Goal: Task Accomplishment & Management: Use online tool/utility

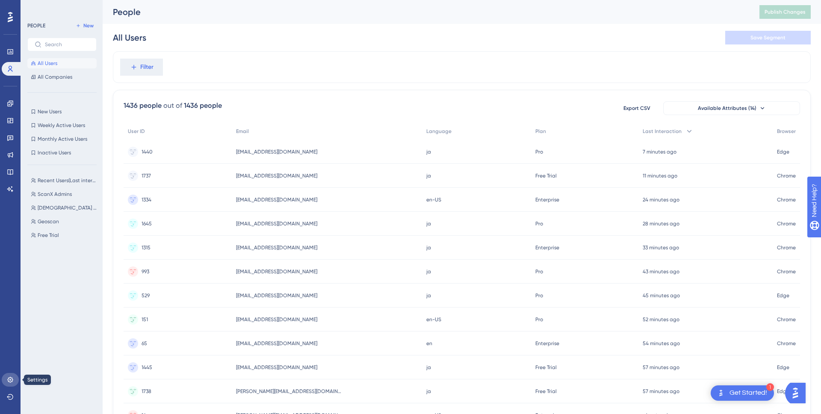
click at [9, 380] on icon at bounding box center [10, 380] width 7 height 7
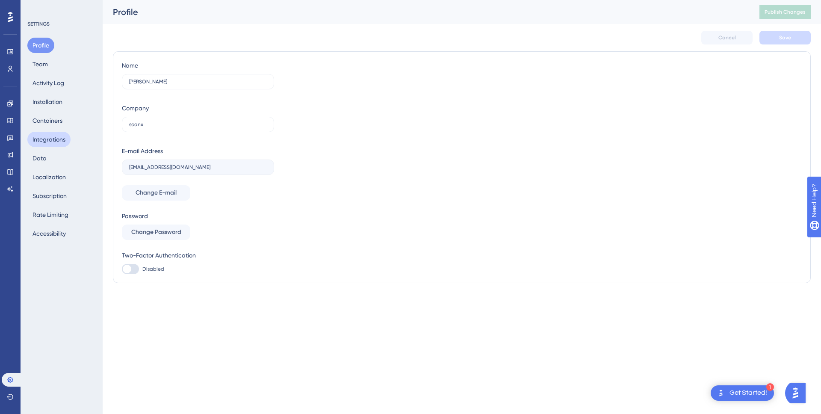
click at [51, 142] on button "Integrations" at bounding box center [48, 139] width 43 height 15
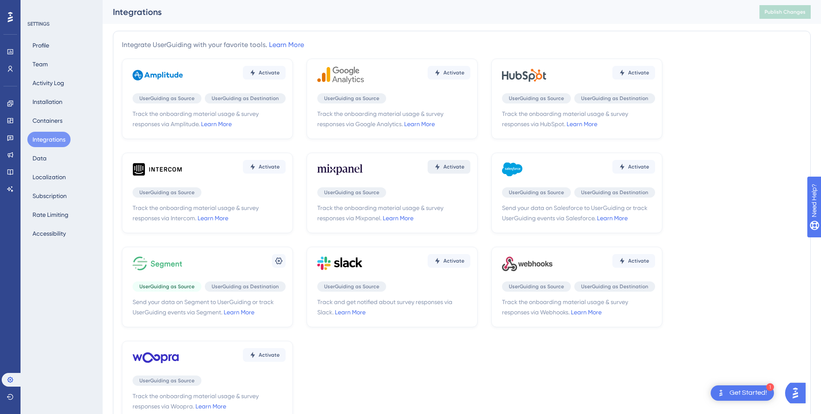
click at [462, 165] on span "Activate" at bounding box center [454, 166] width 21 height 7
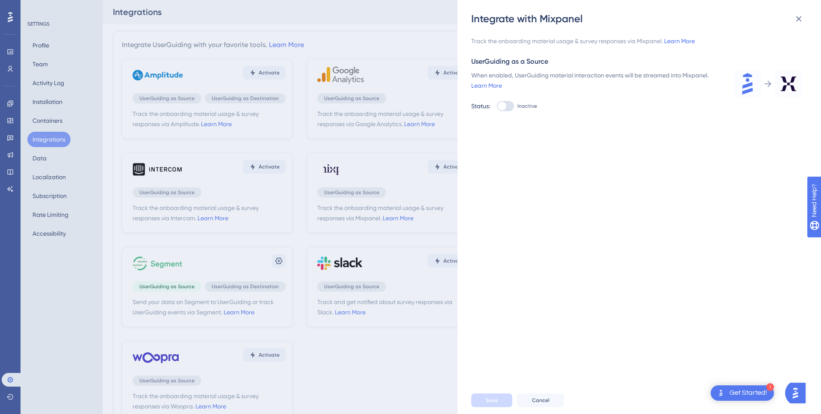
click at [504, 104] on div at bounding box center [502, 106] width 9 height 9
click at [497, 106] on input "Inactive" at bounding box center [497, 106] width 0 height 0
checkbox input "true"
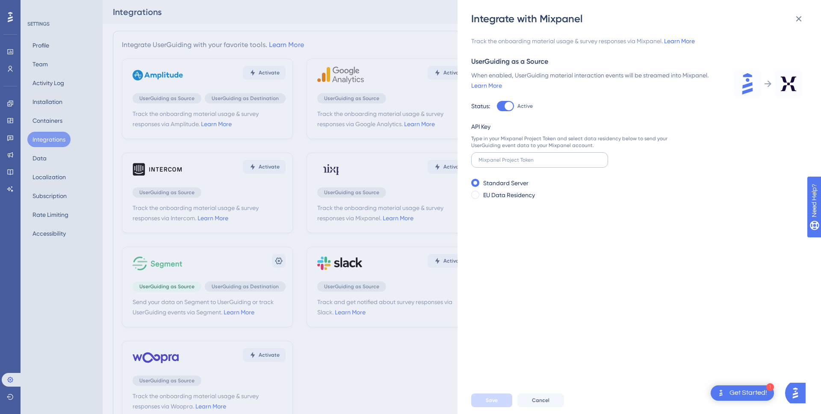
click at [543, 154] on label at bounding box center [539, 159] width 137 height 15
click at [543, 157] on input "text" at bounding box center [540, 160] width 122 height 6
paste input "1f1500ace3d82e9d99638fdd127232e7"
type input "1f1500ace3d82e9d99638fdd127232e7"
click at [488, 400] on span "Save" at bounding box center [492, 400] width 12 height 7
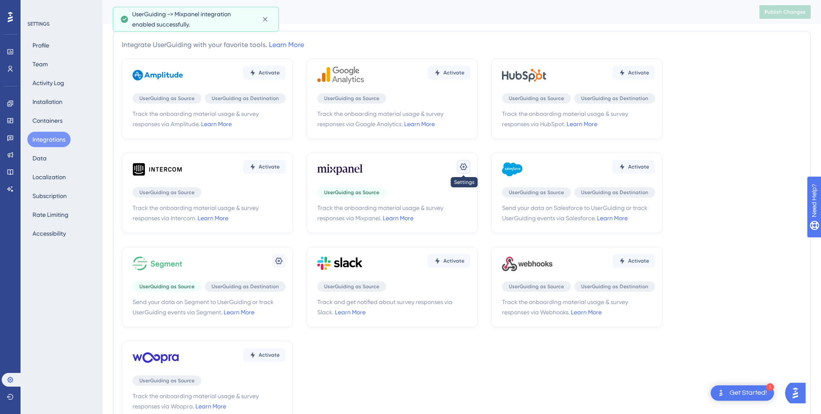
click at [460, 166] on icon at bounding box center [463, 166] width 7 height 7
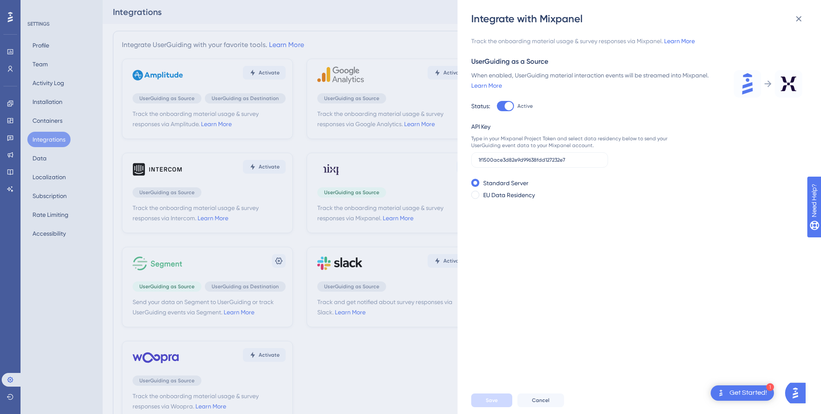
click at [439, 34] on div "Integrate with Mixpanel Track the onboarding material usage & survey responses …" at bounding box center [410, 207] width 821 height 414
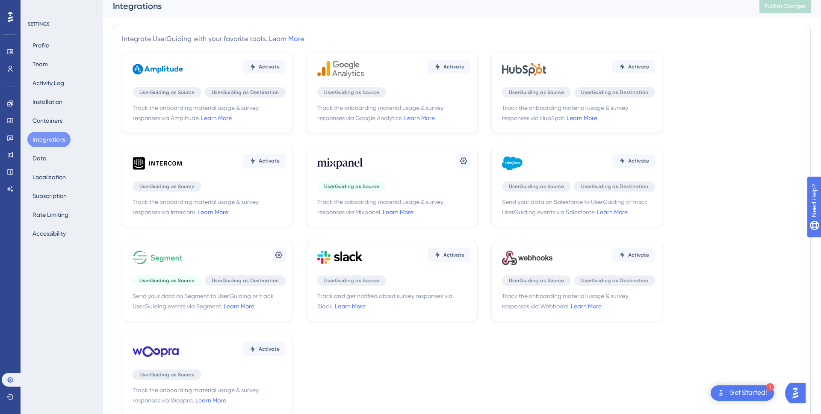
scroll to position [1, 0]
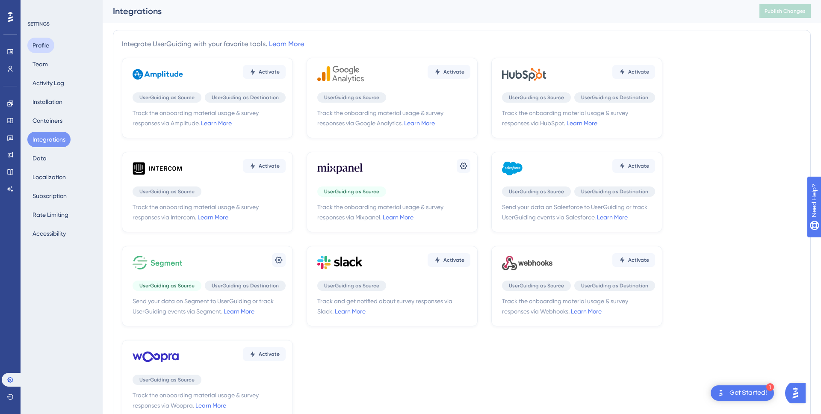
click at [40, 48] on button "Profile" at bounding box center [40, 45] width 27 height 15
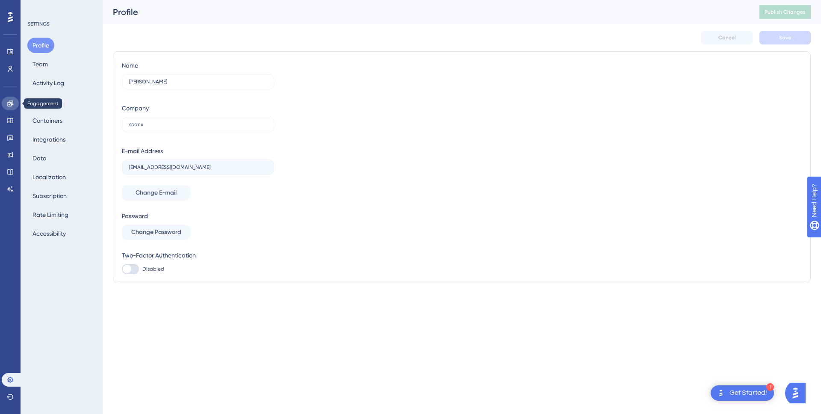
click at [7, 104] on icon at bounding box center [10, 104] width 6 height 6
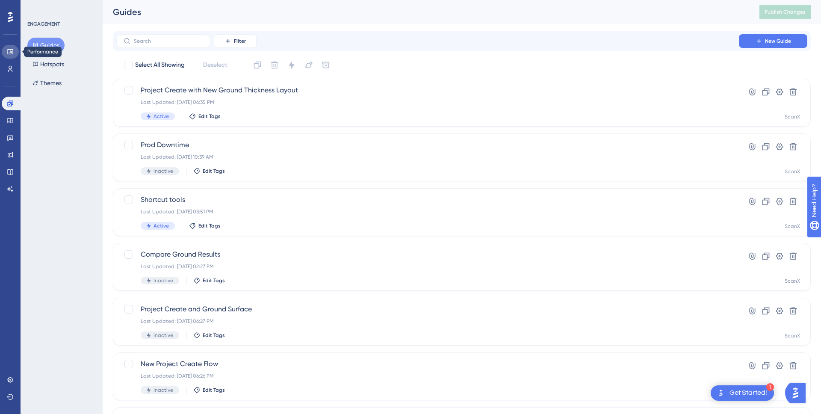
click at [14, 52] on link at bounding box center [10, 52] width 17 height 14
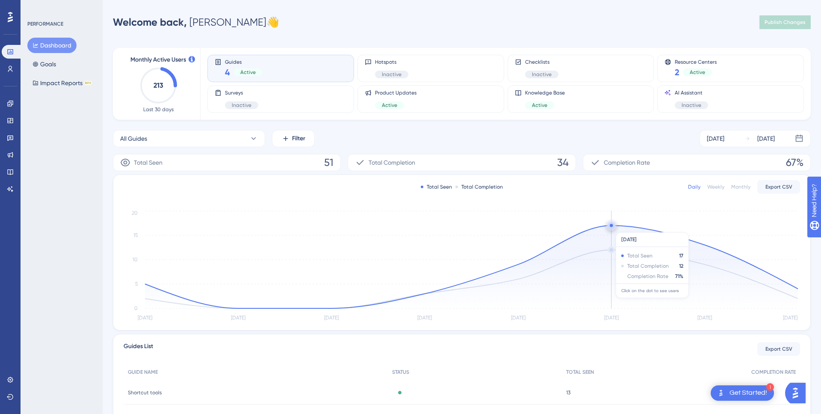
click at [610, 228] on circle at bounding box center [611, 225] width 7 height 7
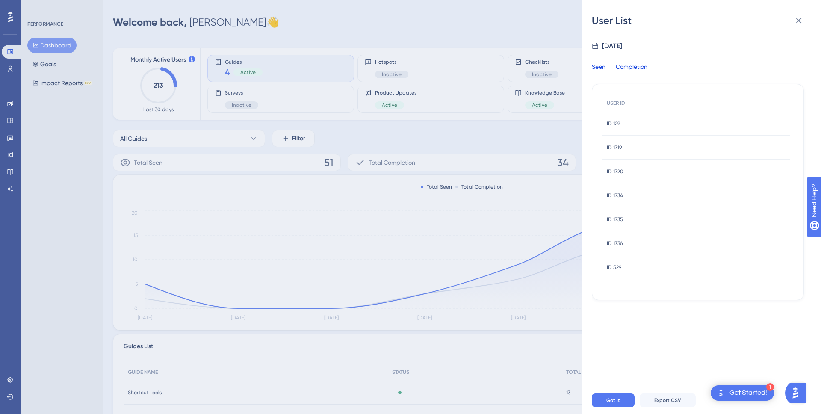
click at [632, 72] on div "Completion" at bounding box center [632, 69] width 32 height 15
click at [599, 69] on div "Seen" at bounding box center [599, 69] width 14 height 15
click at [639, 67] on div "Completion" at bounding box center [632, 69] width 32 height 15
click at [603, 70] on div "Seen" at bounding box center [599, 69] width 14 height 15
click at [605, 397] on button "Got it" at bounding box center [613, 401] width 43 height 14
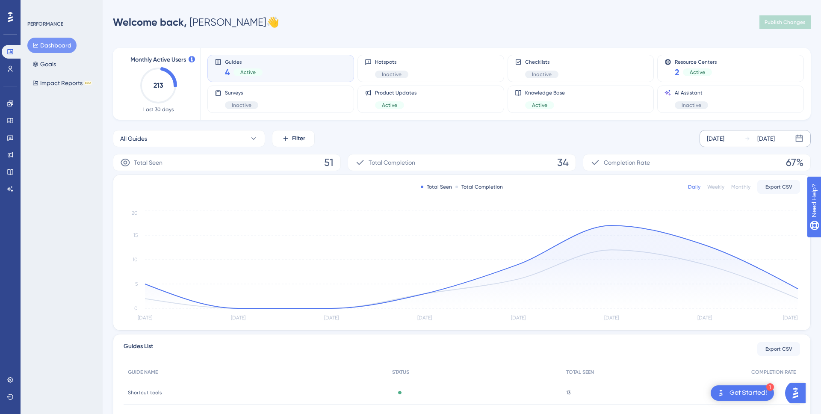
click at [797, 139] on icon at bounding box center [799, 138] width 9 height 9
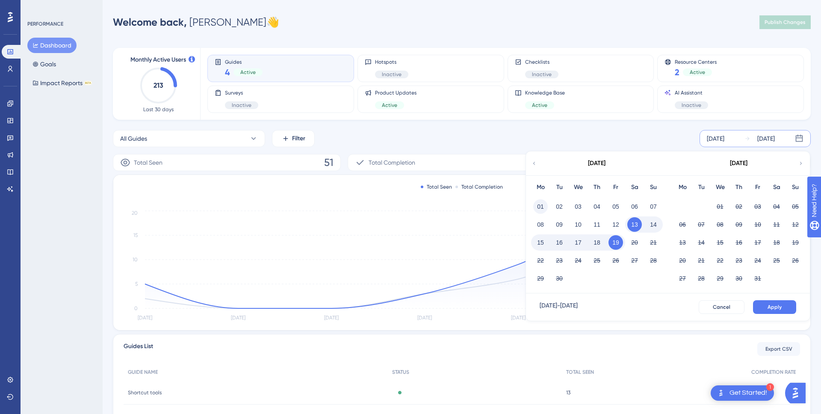
click at [536, 208] on button "01" at bounding box center [541, 206] width 15 height 15
click at [537, 163] on div "September 2025" at bounding box center [596, 163] width 141 height 24
click at [534, 163] on icon at bounding box center [535, 163] width 2 height 3
click at [798, 166] on icon at bounding box center [801, 164] width 6 height 8
click at [768, 304] on span "Apply" at bounding box center [775, 307] width 14 height 7
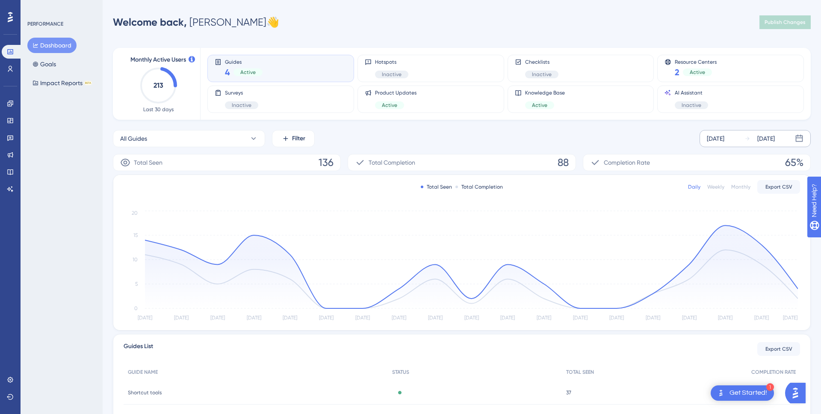
click at [674, 146] on div "All Guides Filter Sep 01 2025 Sep 19 2025" at bounding box center [462, 138] width 698 height 17
click at [747, 184] on div "Monthly" at bounding box center [741, 187] width 19 height 7
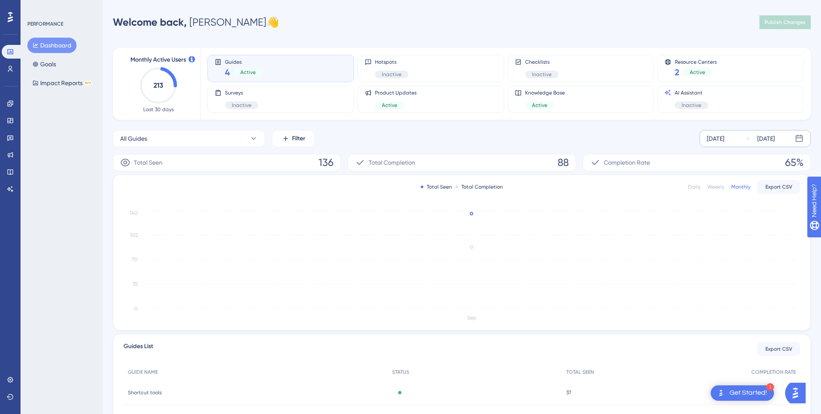
click at [717, 186] on div "Weekly" at bounding box center [716, 187] width 17 height 7
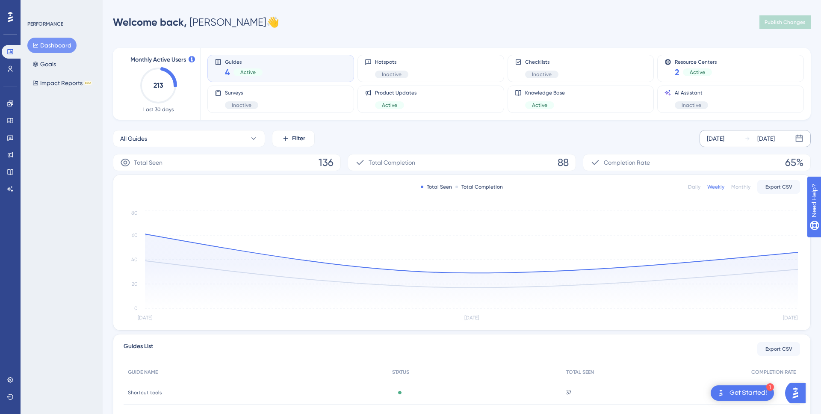
click at [739, 186] on div "Monthly" at bounding box center [741, 187] width 19 height 7
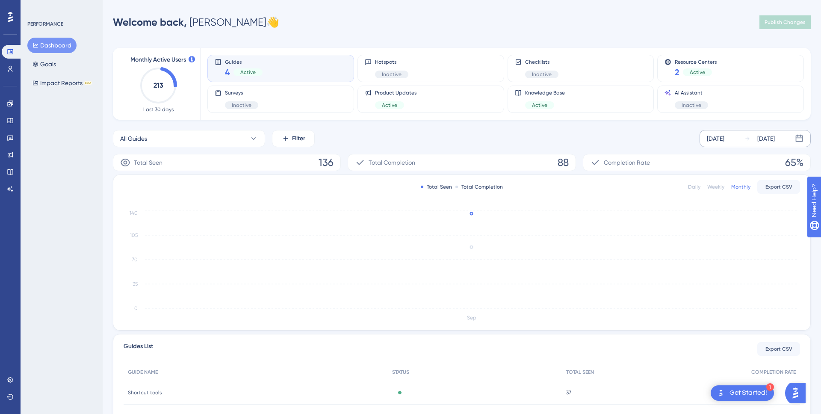
click at [694, 184] on div "Daily" at bounding box center [694, 187] width 12 height 7
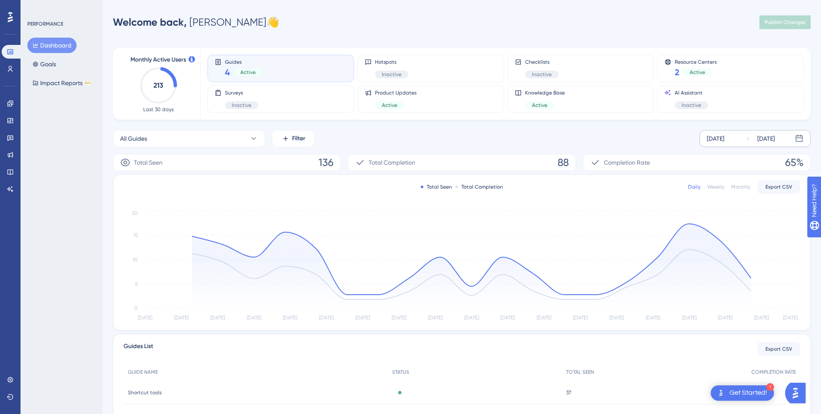
click at [720, 190] on div "Weekly" at bounding box center [716, 187] width 17 height 7
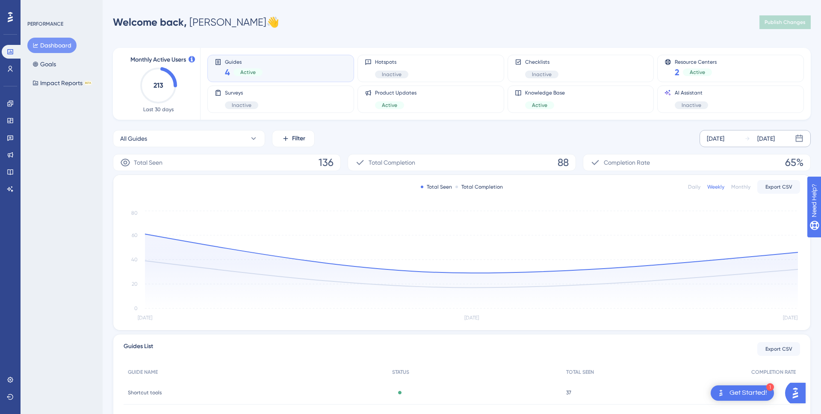
click at [696, 189] on div "Daily" at bounding box center [694, 187] width 12 height 7
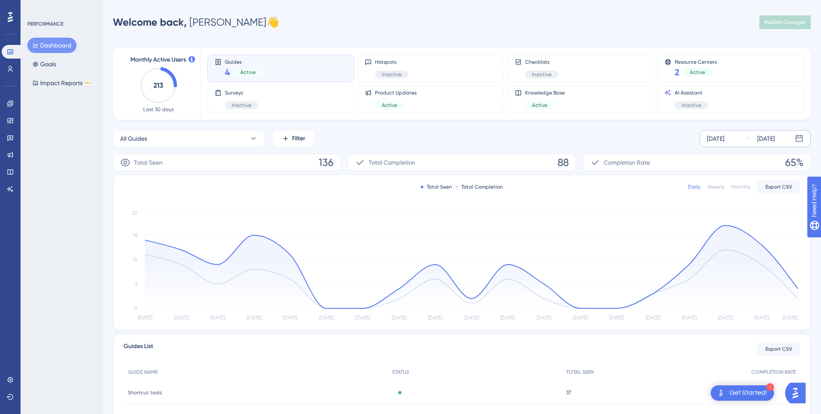
click at [70, 74] on div "Dashboard Goals Impact Reports BETA" at bounding box center [61, 64] width 69 height 53
click at [58, 83] on button "Impact Reports BETA" at bounding box center [62, 82] width 70 height 15
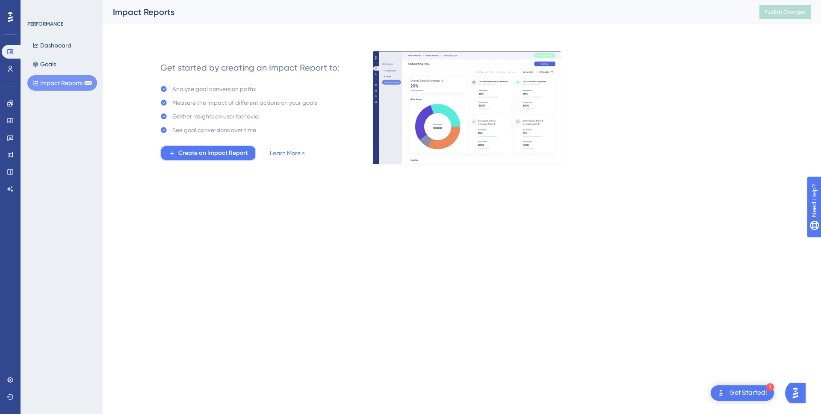
click at [242, 156] on span "Create an Impact Report" at bounding box center [212, 153] width 69 height 10
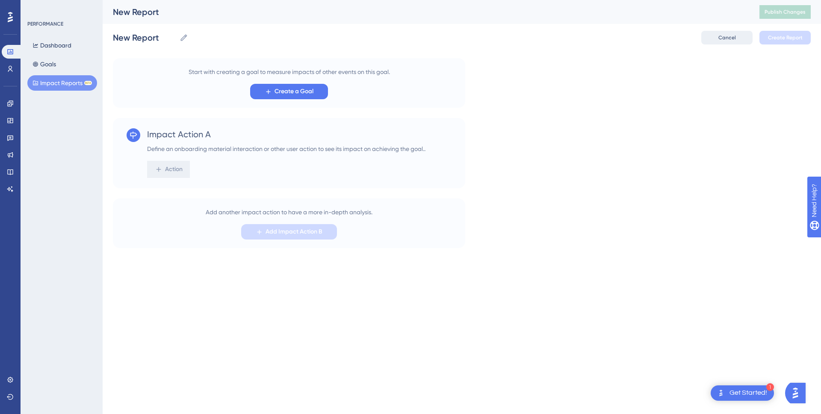
click at [731, 42] on button "Cancel" at bounding box center [727, 38] width 51 height 14
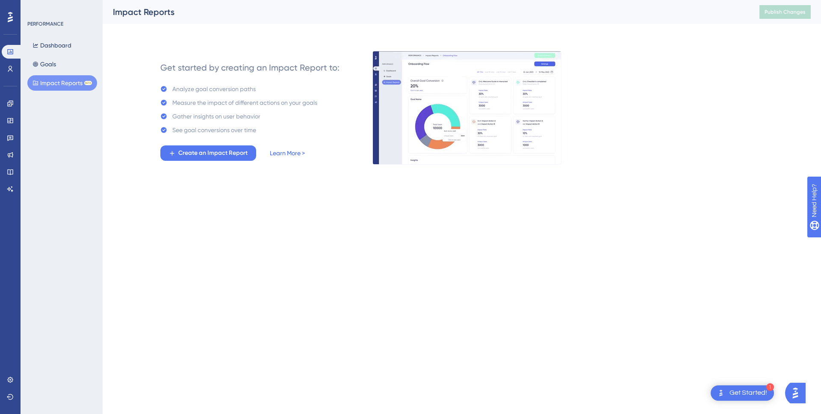
click at [296, 152] on link "Learn More >" at bounding box center [287, 153] width 35 height 10
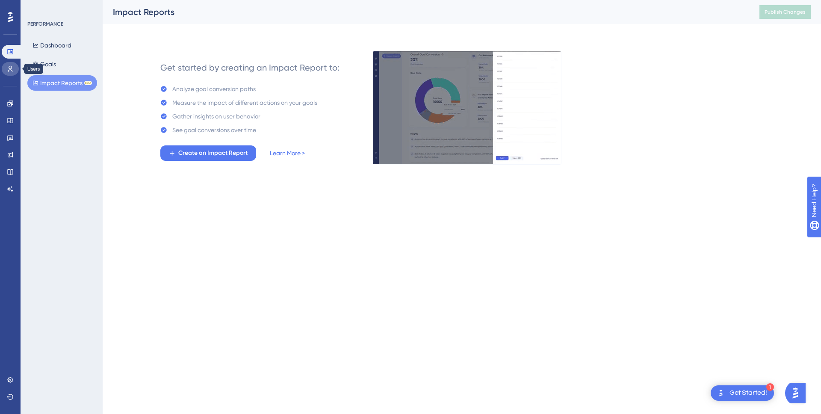
click at [12, 66] on icon at bounding box center [10, 68] width 7 height 7
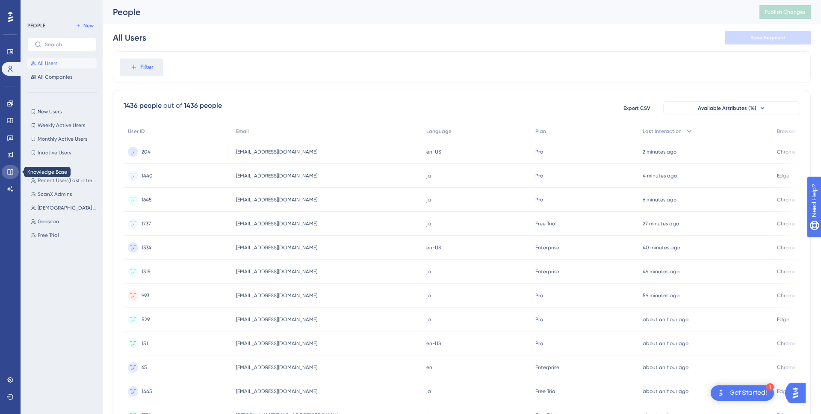
click at [7, 171] on icon at bounding box center [10, 172] width 6 height 6
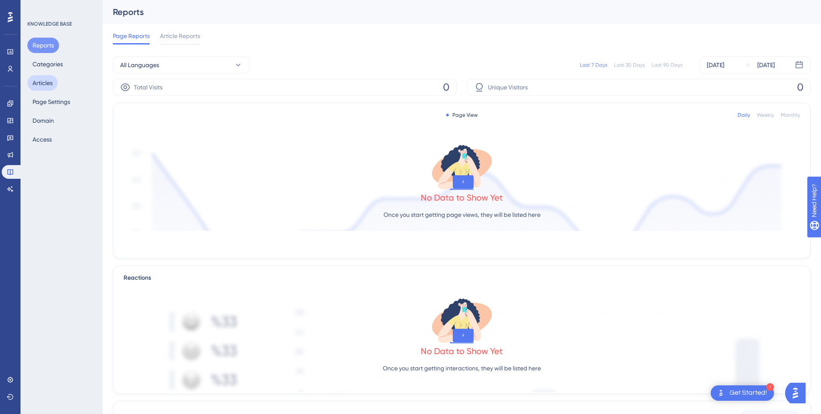
click at [50, 88] on button "Articles" at bounding box center [42, 82] width 30 height 15
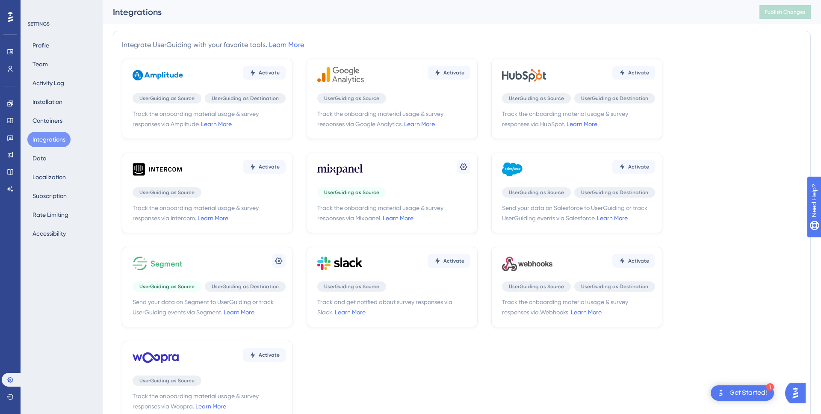
click at [168, 165] on icon at bounding box center [158, 170] width 51 height 26
click at [209, 215] on link "Learn More" at bounding box center [213, 218] width 31 height 7
click at [401, 218] on link "Learn More" at bounding box center [398, 218] width 31 height 7
click at [14, 67] on link at bounding box center [10, 69] width 17 height 14
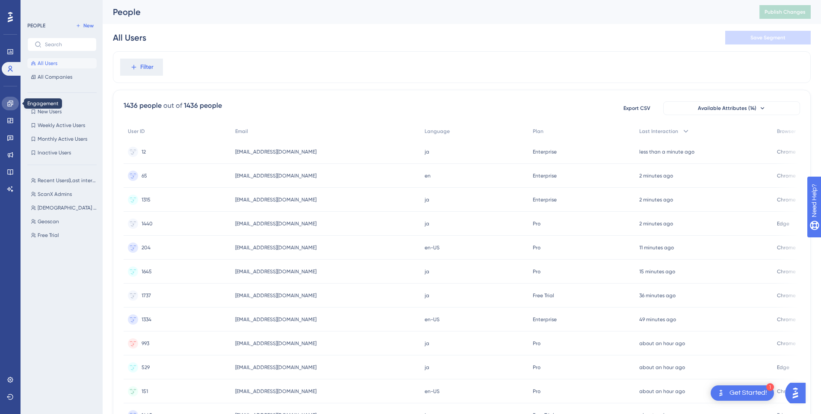
click at [10, 107] on link at bounding box center [10, 104] width 17 height 14
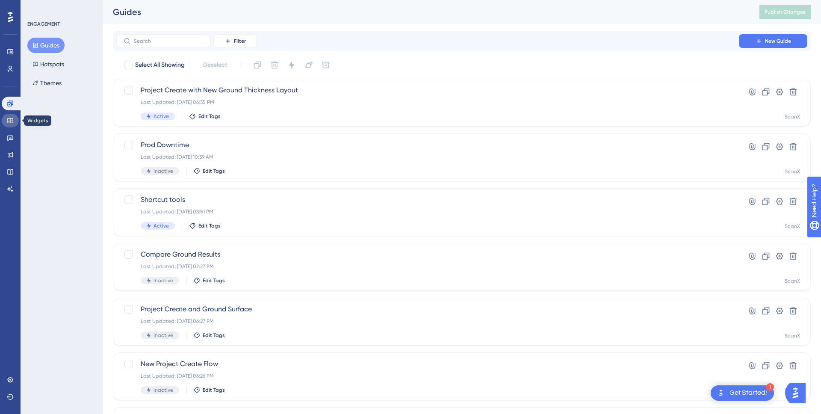
click at [11, 120] on icon at bounding box center [10, 120] width 7 height 7
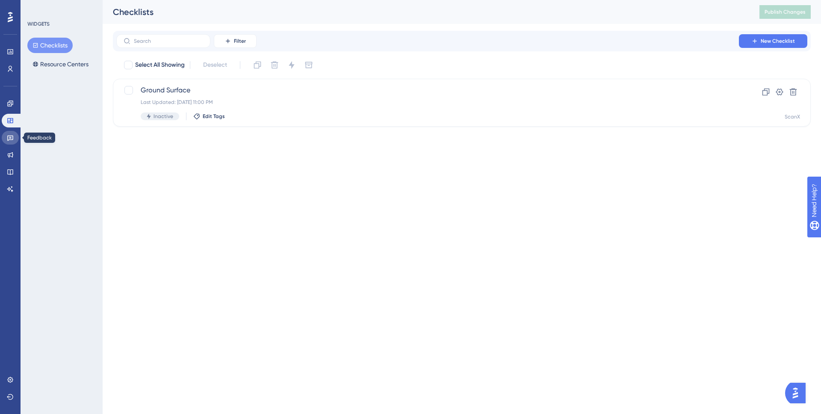
click at [11, 133] on link at bounding box center [10, 138] width 17 height 14
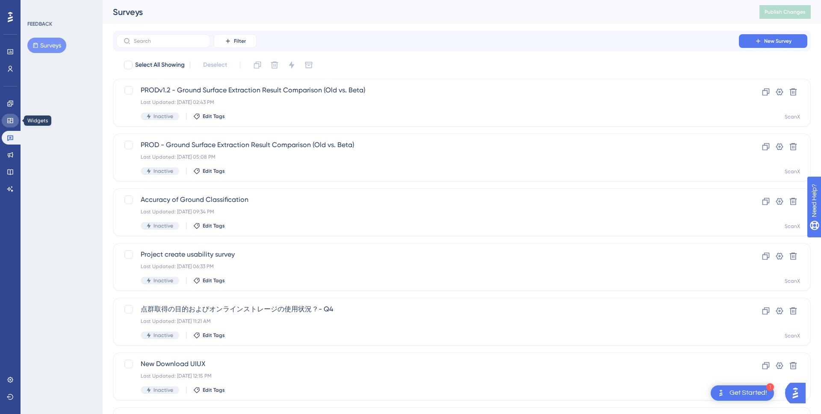
click at [11, 121] on icon at bounding box center [10, 120] width 7 height 7
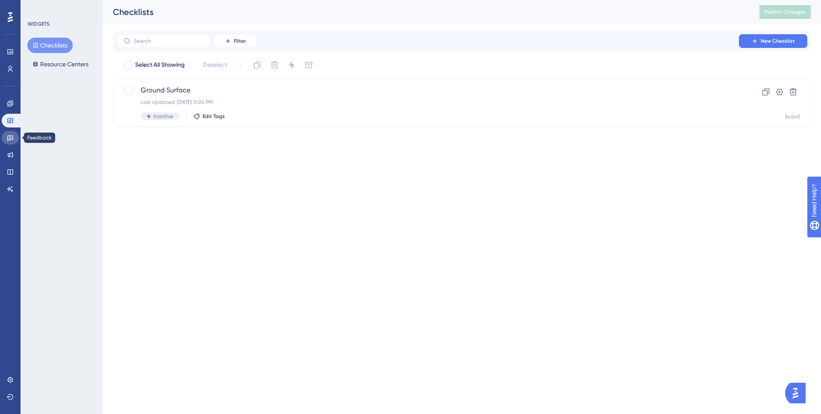
click at [10, 138] on icon at bounding box center [10, 139] width 6 height 6
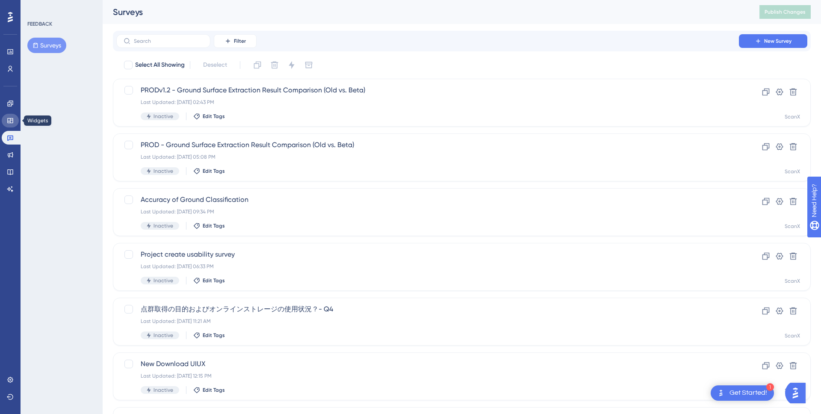
click at [10, 125] on link at bounding box center [10, 121] width 17 height 14
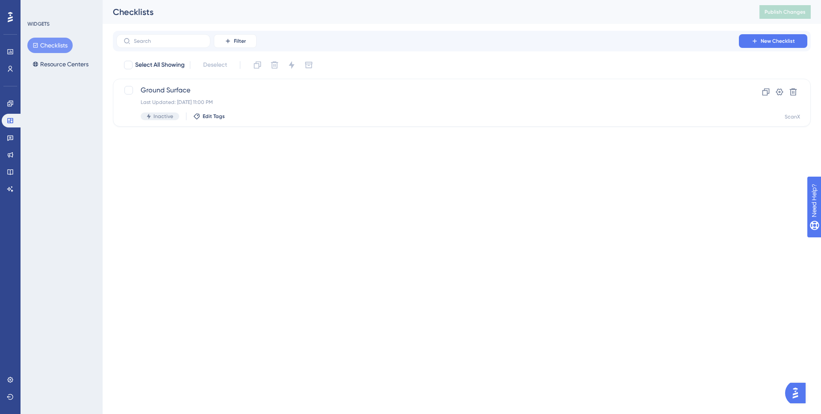
click at [10, 145] on div "Engagement Widgets Feedback Product Updates Knowledge Base AI Assistant" at bounding box center [10, 146] width 17 height 99
click at [10, 142] on link at bounding box center [10, 138] width 17 height 14
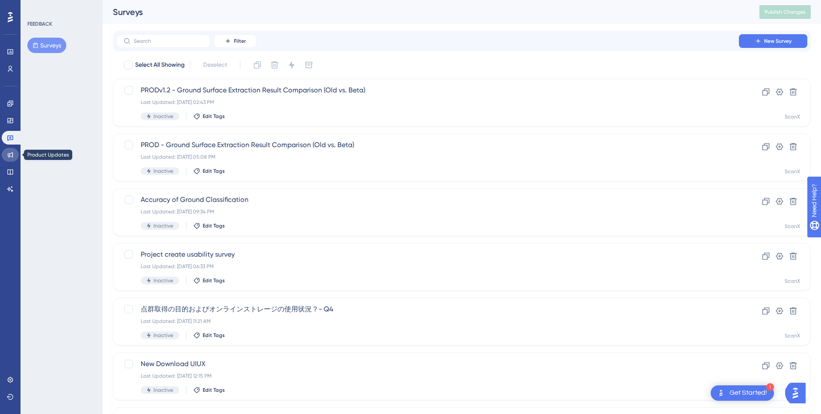
click at [11, 157] on icon at bounding box center [10, 154] width 7 height 7
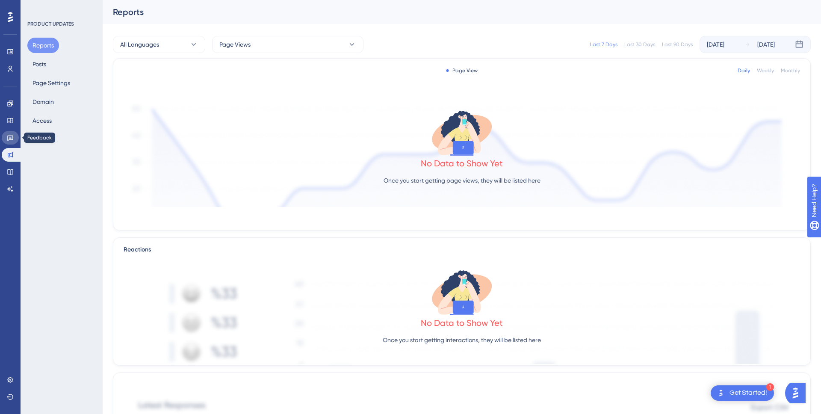
click at [9, 138] on icon at bounding box center [10, 137] width 7 height 7
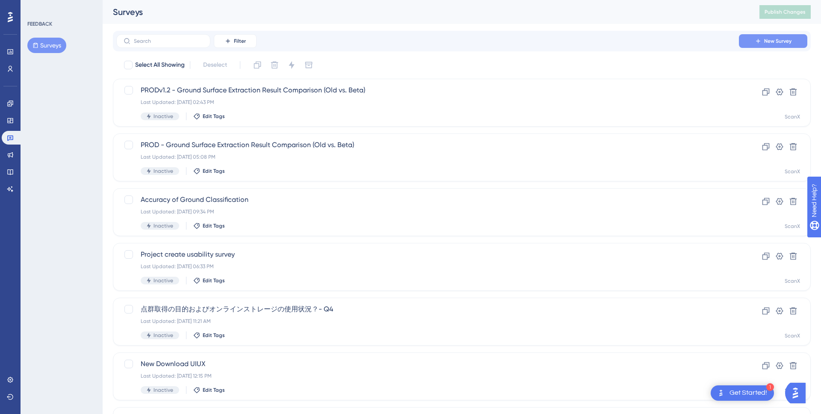
click at [766, 34] on button "New Survey" at bounding box center [773, 41] width 68 height 14
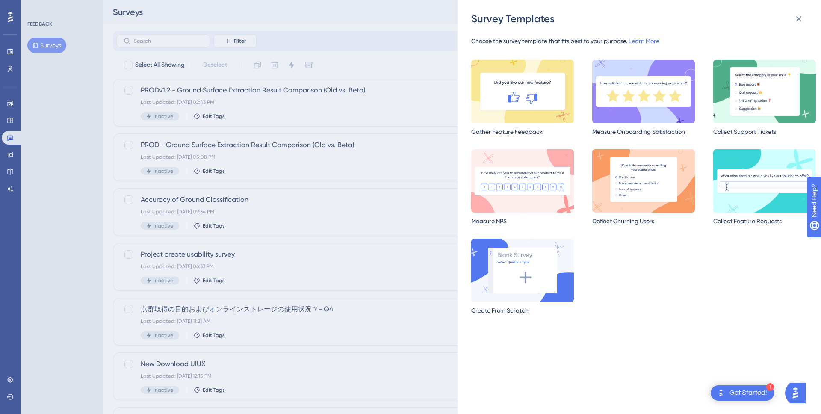
click at [769, 183] on img at bounding box center [765, 180] width 103 height 63
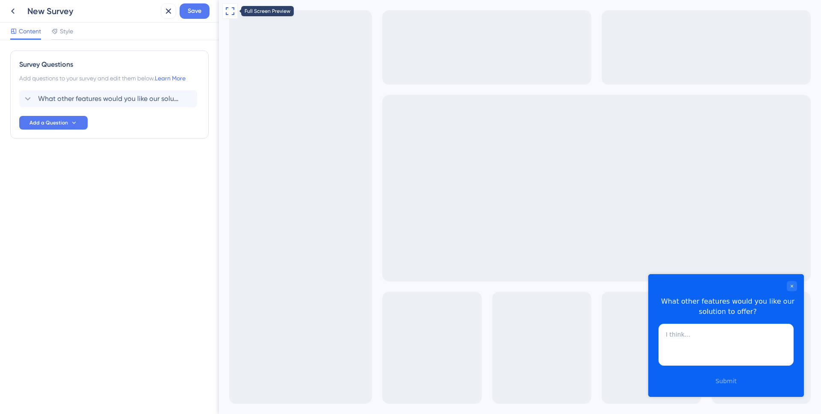
click at [234, 11] on icon at bounding box center [230, 11] width 10 height 10
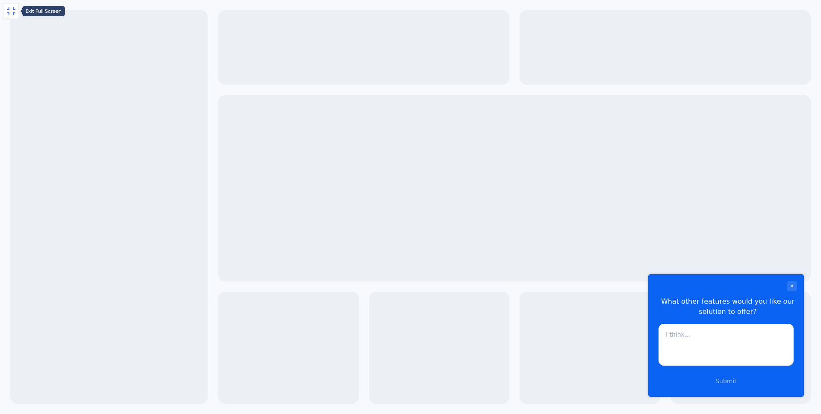
click at [16, 16] on button at bounding box center [10, 10] width 15 height 15
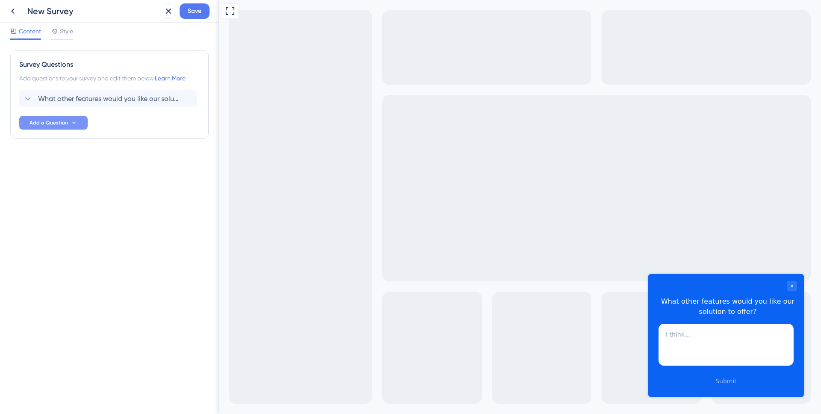
click at [77, 120] on icon at bounding box center [74, 122] width 7 height 7
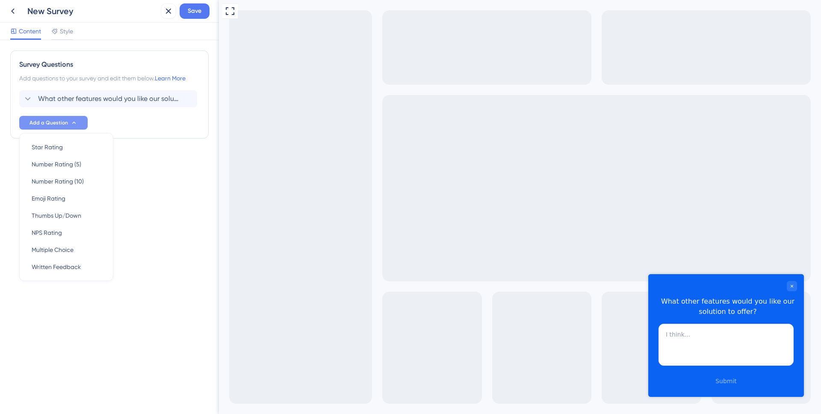
click at [154, 158] on div "Survey Questions Add questions to your survey and edit them below. Learn More W…" at bounding box center [109, 111] width 199 height 122
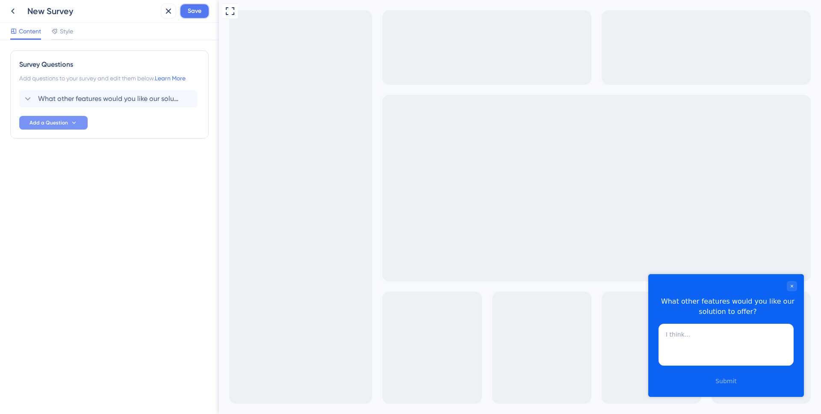
click at [189, 15] on span "Save" at bounding box center [195, 11] width 14 height 10
click at [14, 14] on icon at bounding box center [13, 11] width 10 height 10
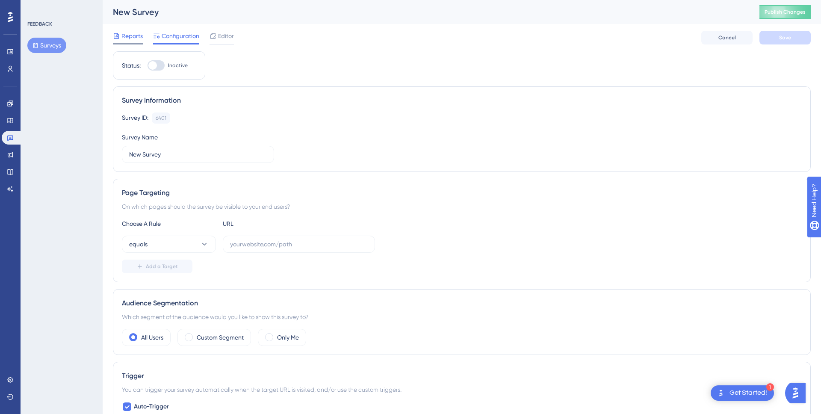
click at [117, 39] on icon at bounding box center [116, 36] width 7 height 7
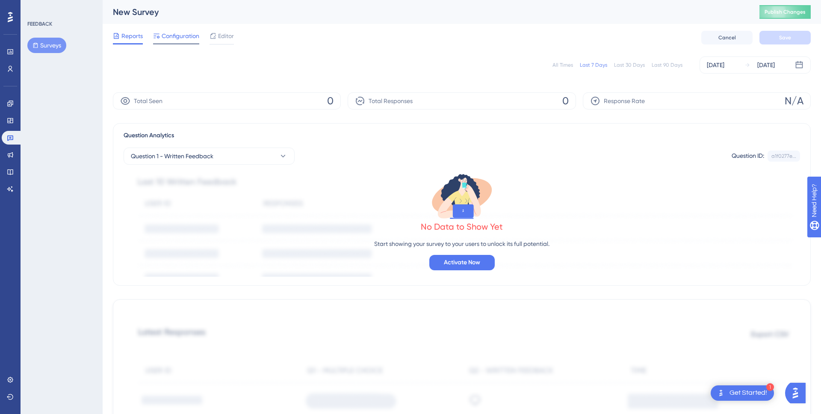
click at [172, 44] on div at bounding box center [176, 43] width 46 height 1
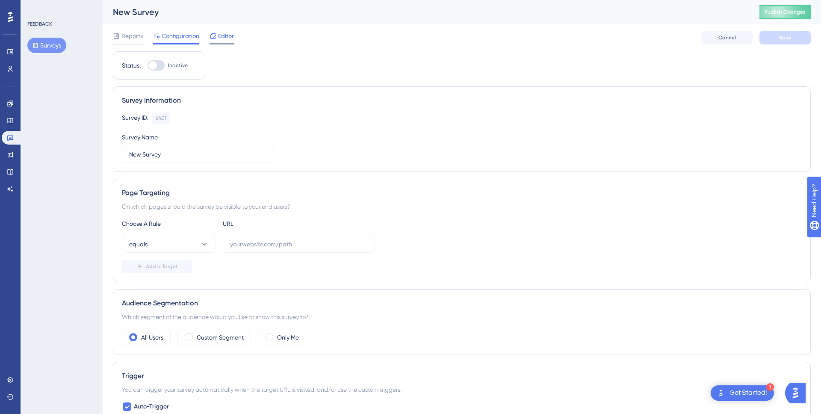
click at [221, 39] on span "Editor" at bounding box center [226, 36] width 16 height 10
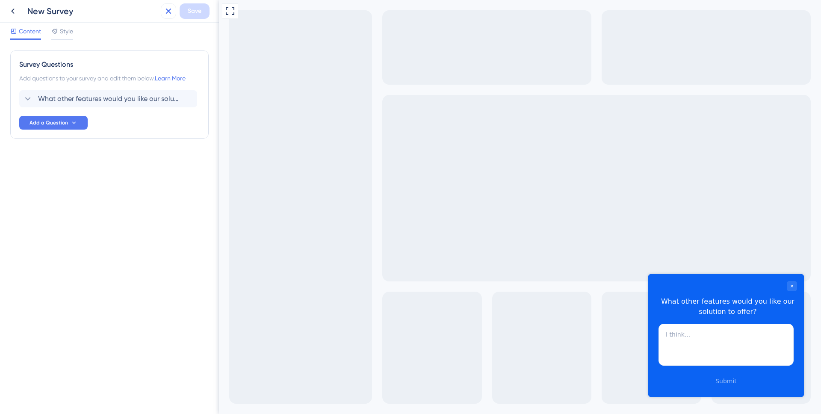
click at [173, 12] on icon at bounding box center [168, 11] width 10 height 10
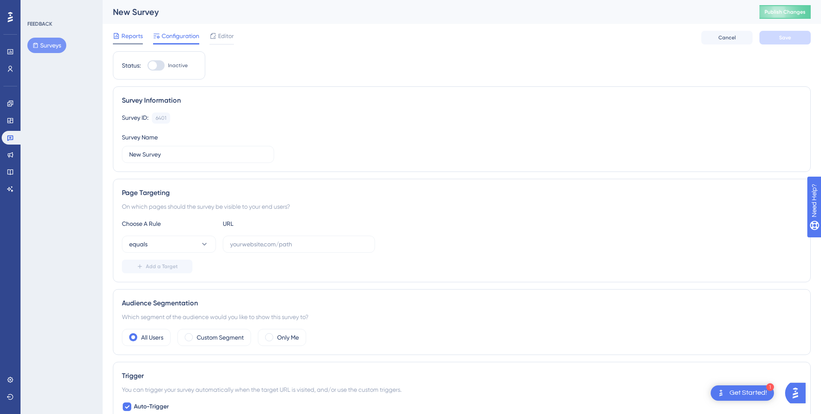
click at [130, 41] on span "Reports" at bounding box center [132, 36] width 21 height 10
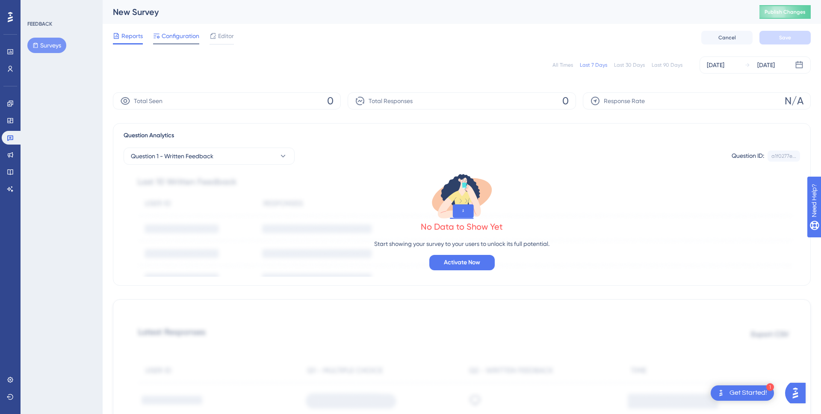
click at [163, 41] on div "Configuration" at bounding box center [176, 38] width 46 height 14
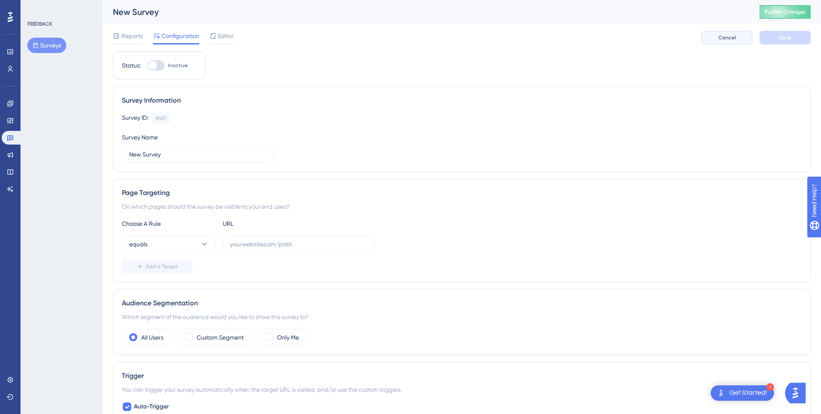
click at [721, 39] on span "Cancel" at bounding box center [728, 37] width 18 height 7
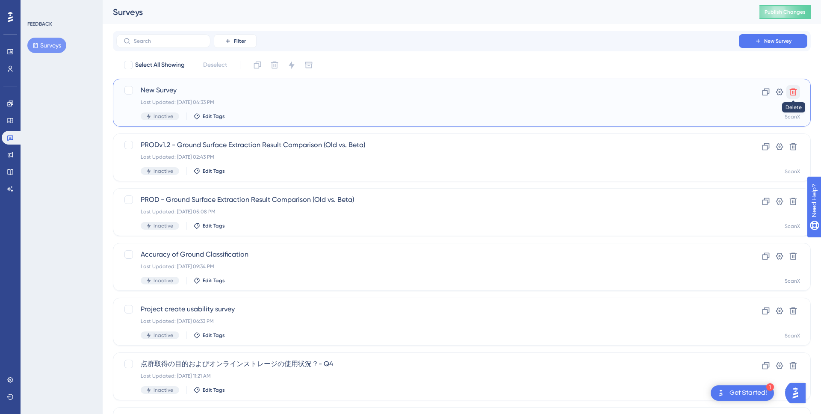
click at [792, 95] on icon at bounding box center [793, 92] width 7 height 7
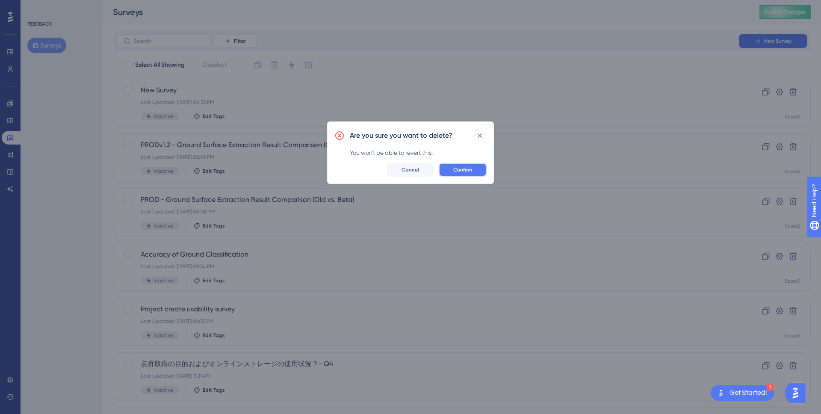
click at [466, 170] on span "Confirm" at bounding box center [463, 169] width 19 height 7
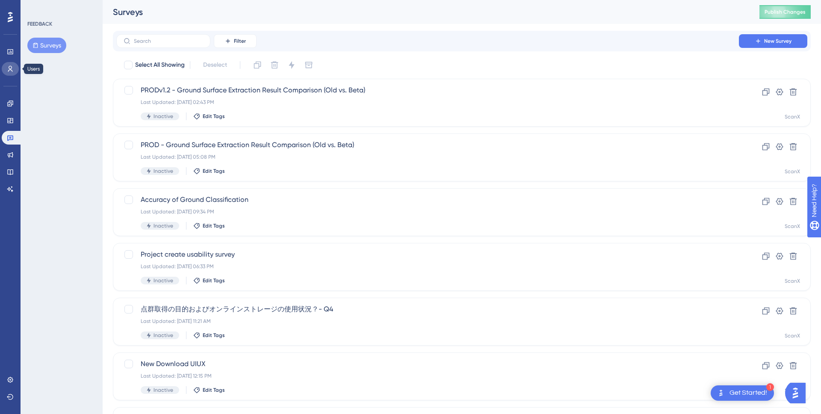
click at [11, 73] on link at bounding box center [10, 69] width 17 height 14
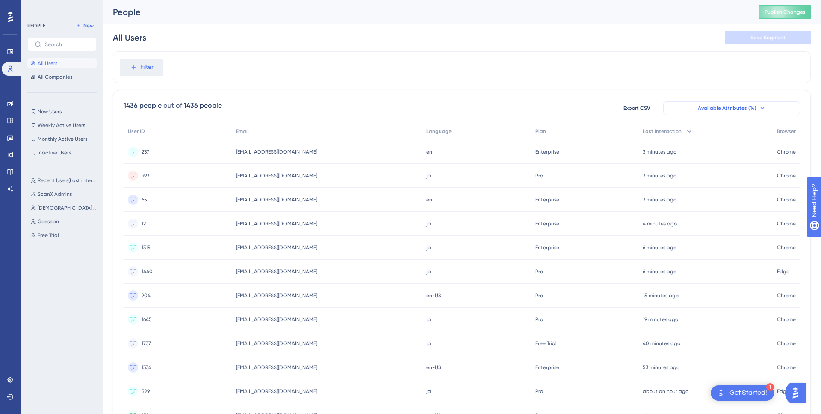
click at [731, 108] on span "Available Attributes (14)" at bounding box center [727, 108] width 59 height 7
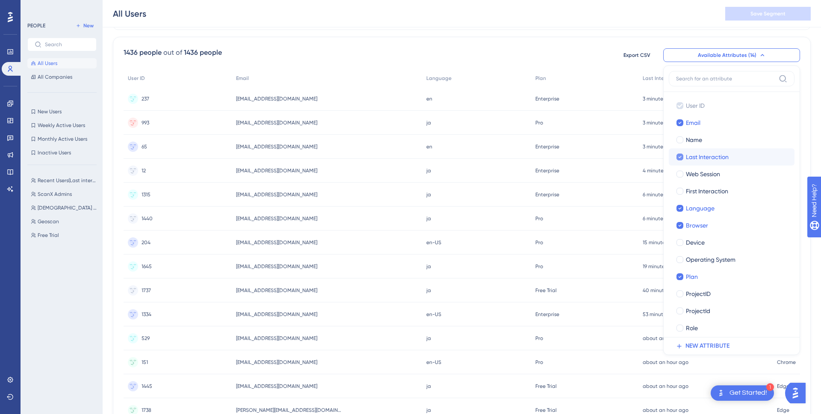
scroll to position [5, 0]
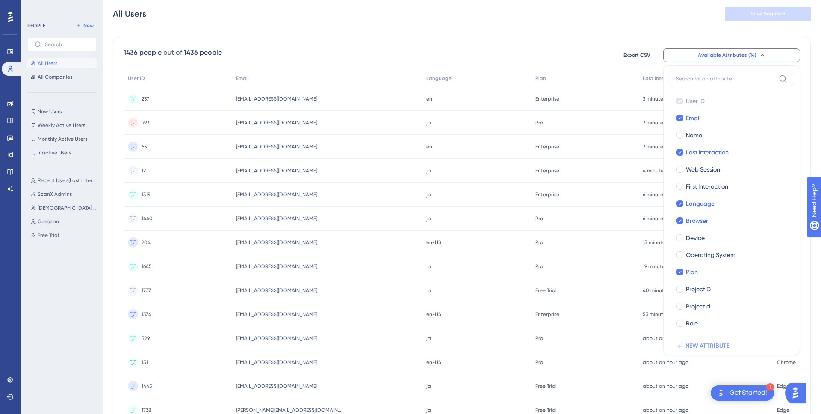
click at [677, 350] on button "NEW ATTRIBUTE" at bounding box center [734, 346] width 131 height 17
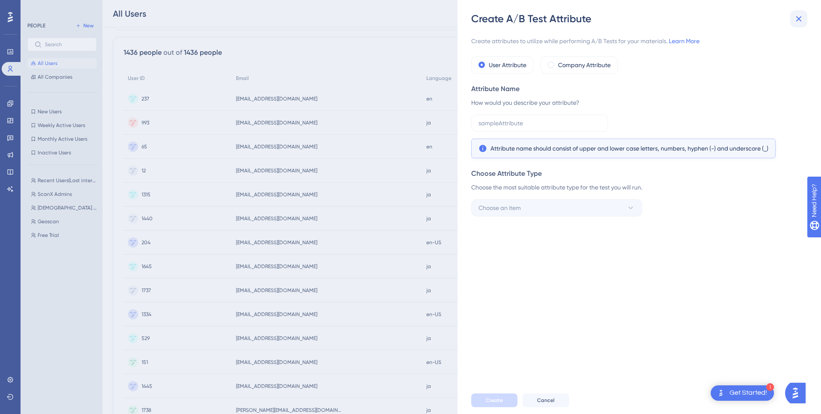
click at [801, 17] on icon at bounding box center [799, 19] width 10 height 10
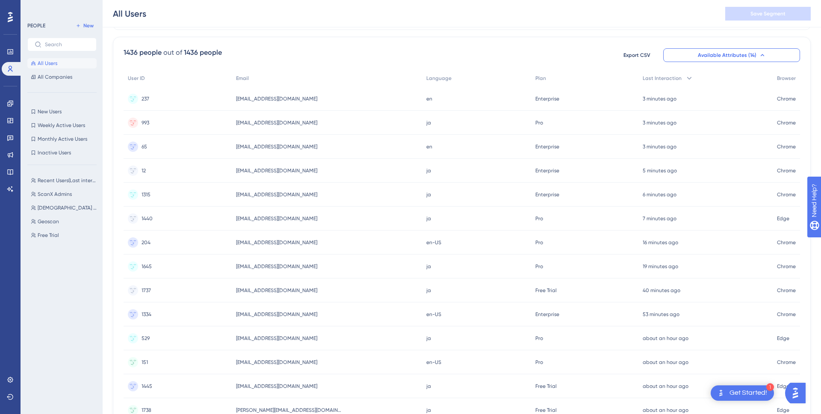
click at [59, 64] on button "All Users" at bounding box center [61, 63] width 69 height 10
click at [57, 74] on span "All Companies" at bounding box center [55, 77] width 35 height 7
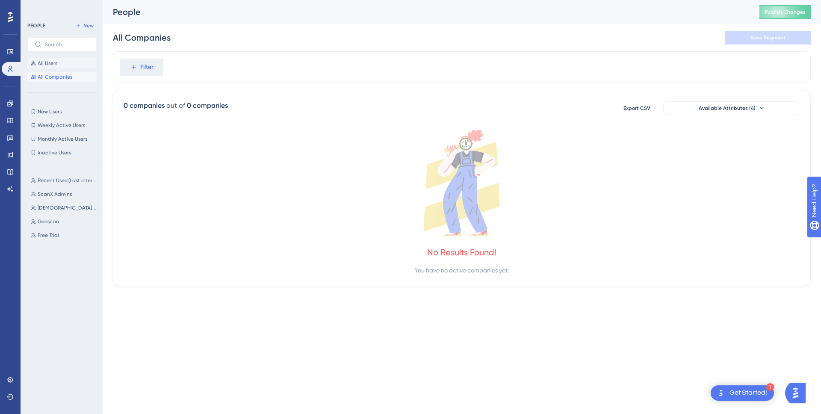
click at [55, 64] on span "All Users" at bounding box center [48, 63] width 20 height 7
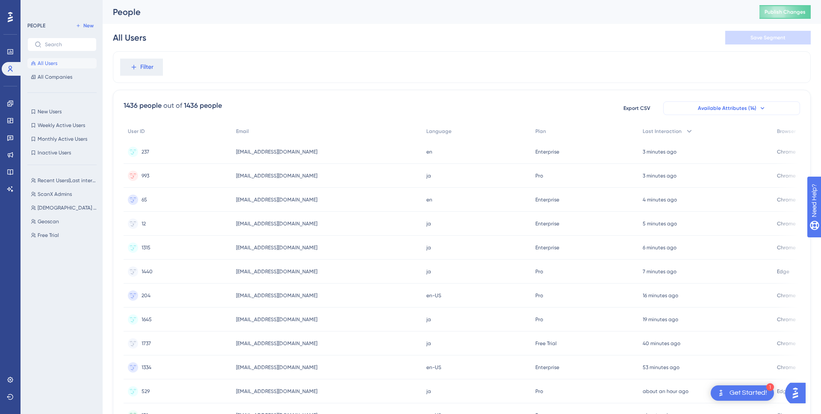
click at [709, 112] on button "Available Attributes (14)" at bounding box center [732, 108] width 137 height 14
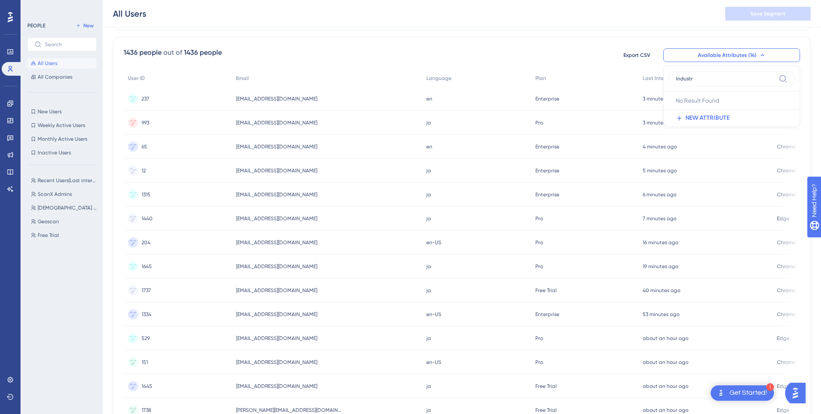
type input "Industry"
click at [692, 115] on span "NEW ATTRIBUTE" at bounding box center [708, 118] width 44 height 10
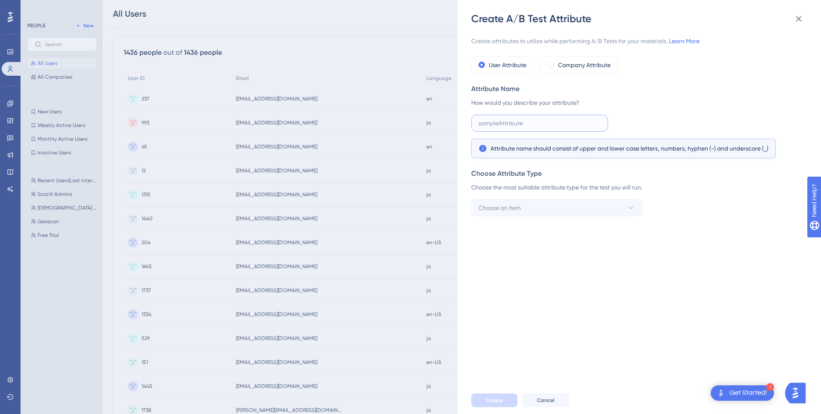
click at [541, 121] on input "text" at bounding box center [540, 123] width 122 height 9
type input "Industry"
click at [528, 205] on button "Choose an item" at bounding box center [556, 207] width 171 height 17
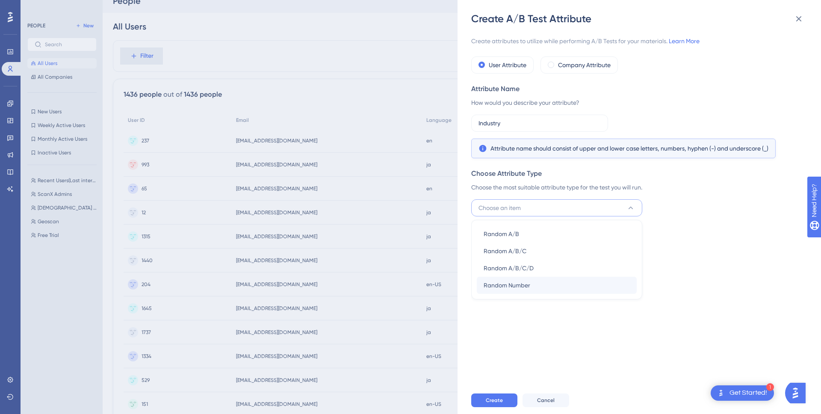
scroll to position [10, 0]
click at [549, 399] on span "Cancel" at bounding box center [546, 400] width 18 height 7
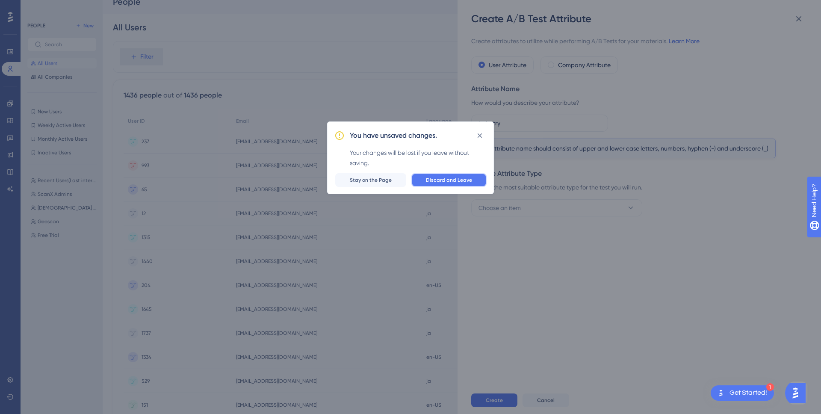
click at [465, 183] on span "Discard and Leave" at bounding box center [449, 180] width 46 height 7
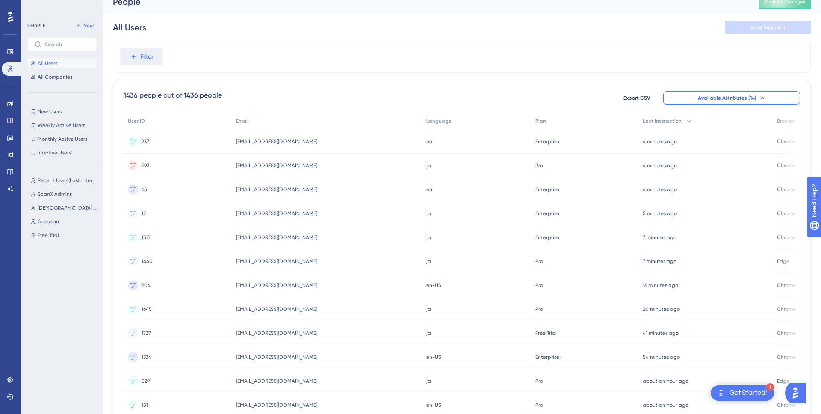
click at [443, 138] on div "en en" at bounding box center [476, 142] width 109 height 24
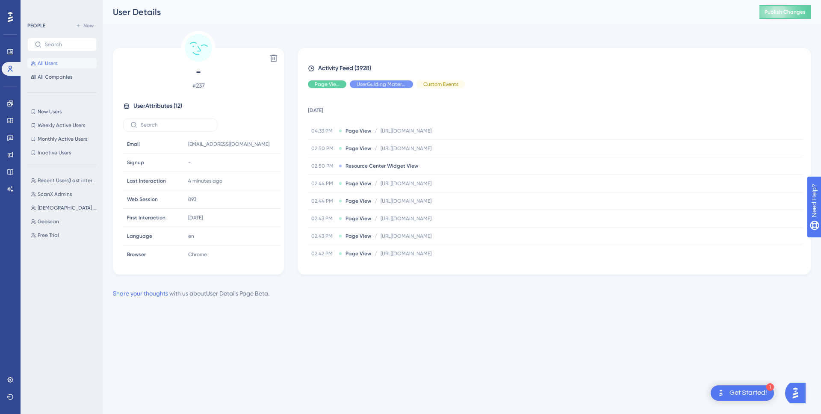
click at [167, 103] on span "User Attributes ( 12 )" at bounding box center [157, 106] width 49 height 10
click at [13, 68] on icon at bounding box center [10, 68] width 7 height 7
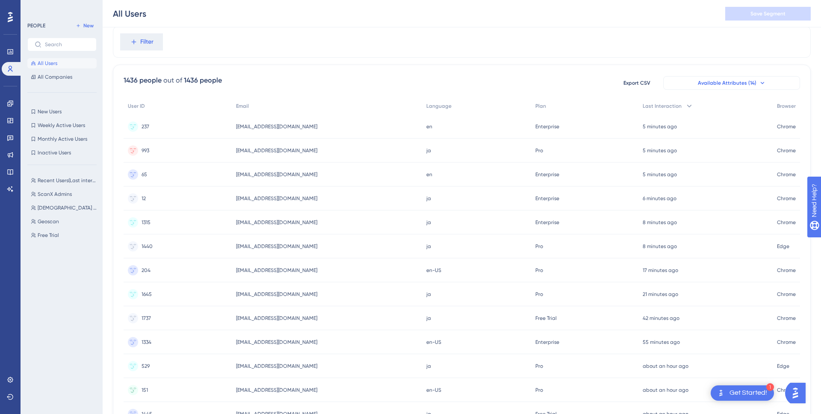
click at [739, 83] on span "Available Attributes (14)" at bounding box center [727, 83] width 59 height 7
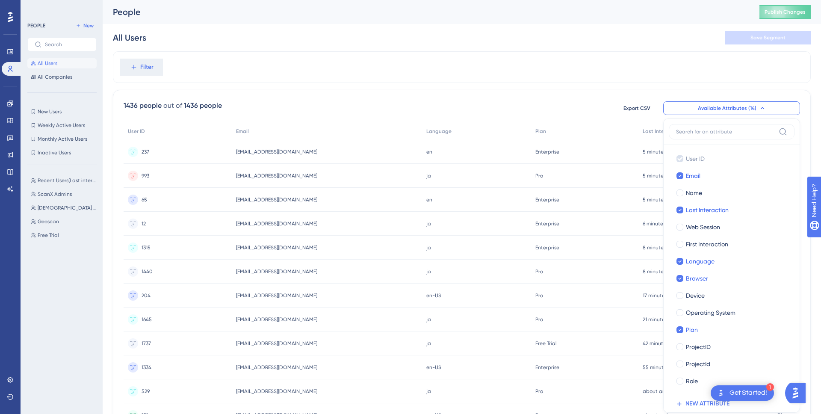
click at [658, 68] on div "Filter" at bounding box center [462, 67] width 698 height 32
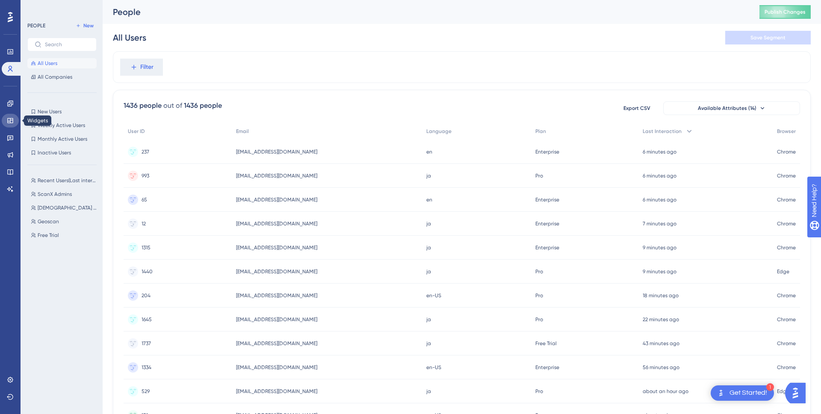
click at [10, 122] on icon at bounding box center [10, 120] width 7 height 7
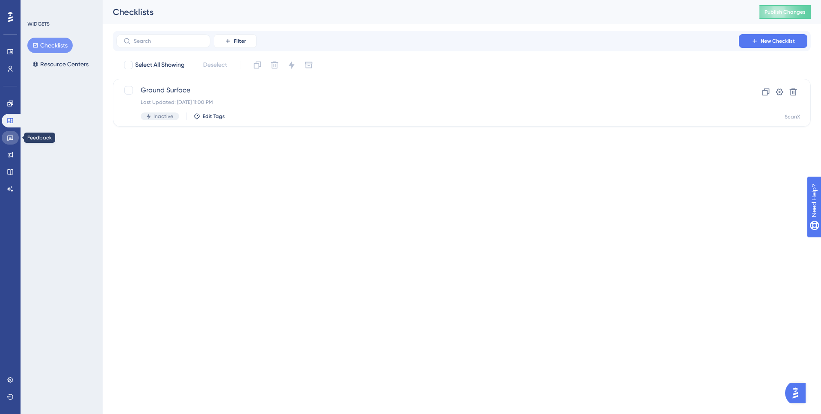
click at [7, 140] on icon at bounding box center [10, 139] width 6 height 6
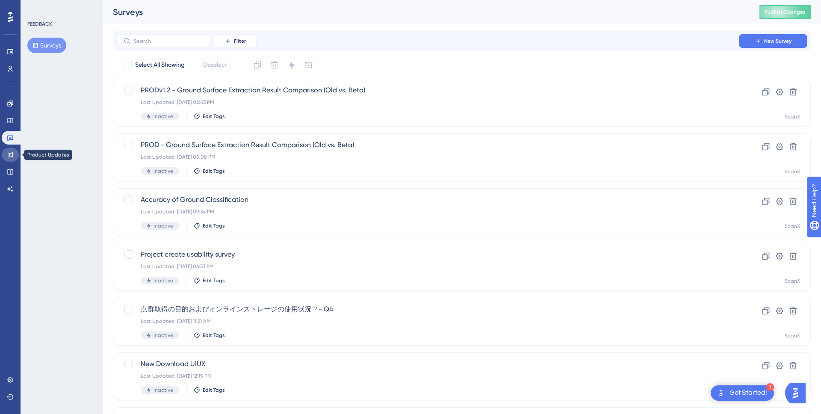
click at [10, 155] on icon at bounding box center [10, 154] width 7 height 7
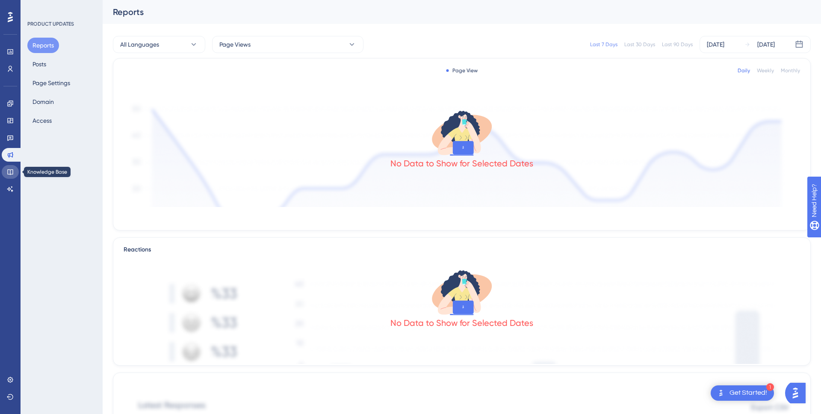
click at [9, 170] on icon at bounding box center [10, 172] width 7 height 7
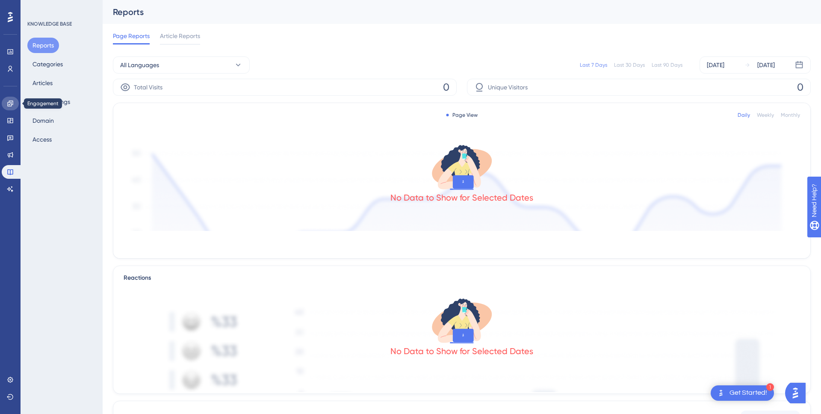
click at [9, 104] on icon at bounding box center [10, 104] width 6 height 6
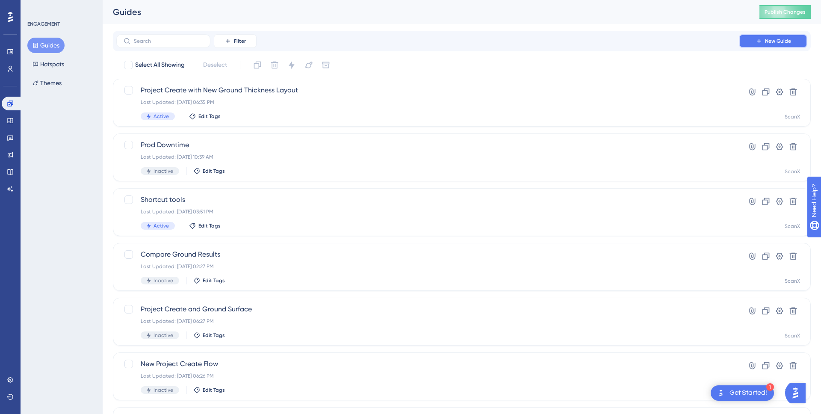
click at [747, 47] on button "New Guide" at bounding box center [773, 41] width 68 height 14
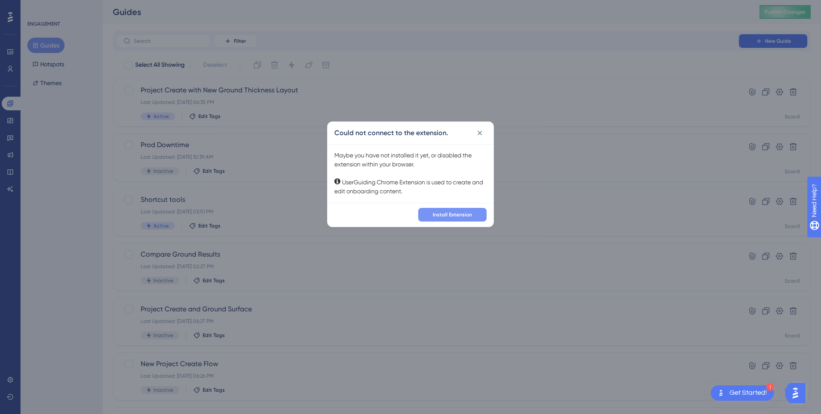
click at [457, 214] on span "Install Extension" at bounding box center [452, 214] width 39 height 7
click at [480, 136] on icon at bounding box center [480, 133] width 9 height 9
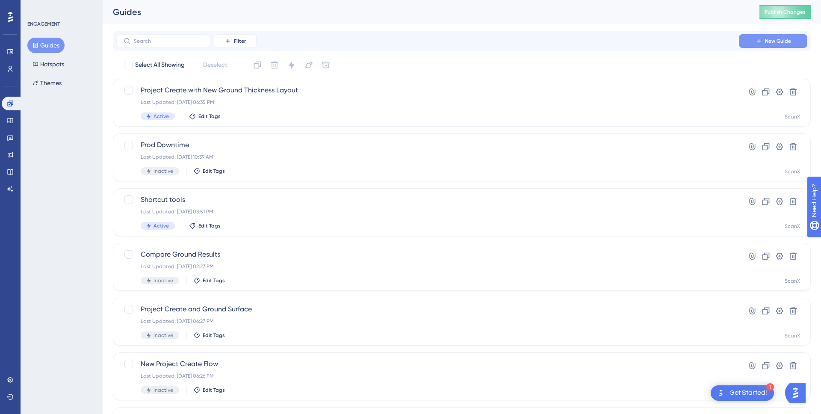
click at [756, 42] on icon at bounding box center [759, 41] width 7 height 7
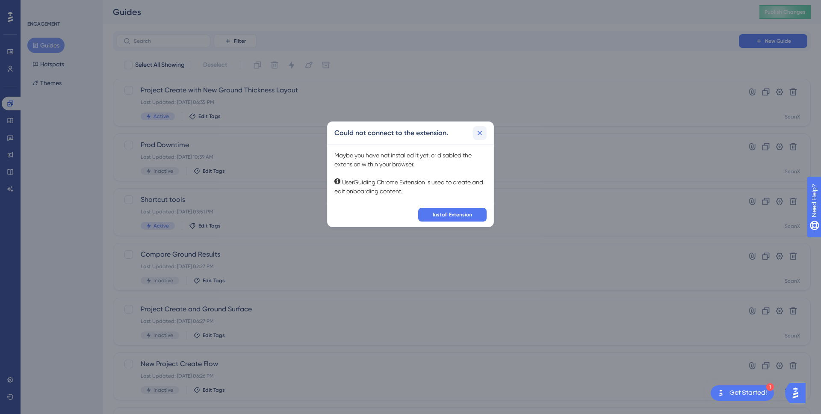
click at [482, 132] on icon at bounding box center [480, 133] width 9 height 9
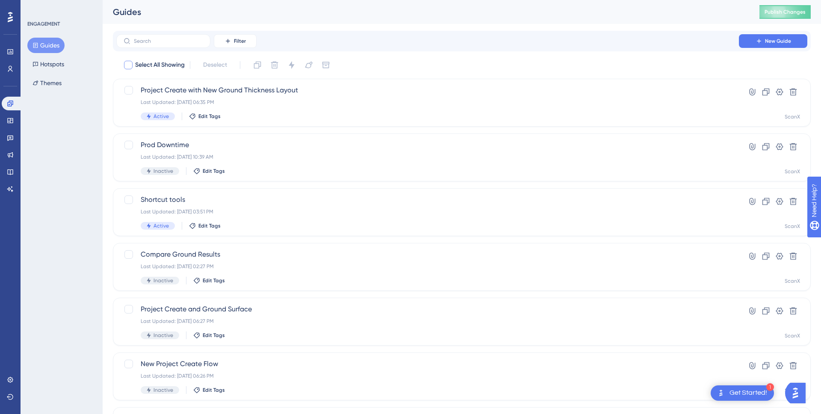
click at [130, 62] on div at bounding box center [128, 65] width 9 height 9
checkbox input "true"
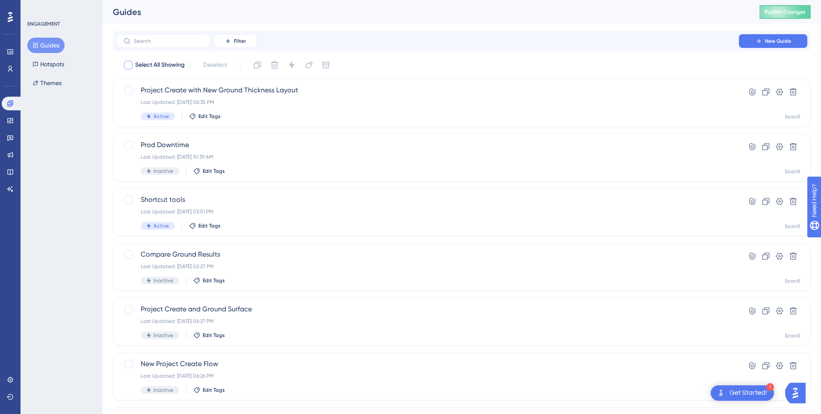
checkbox input "true"
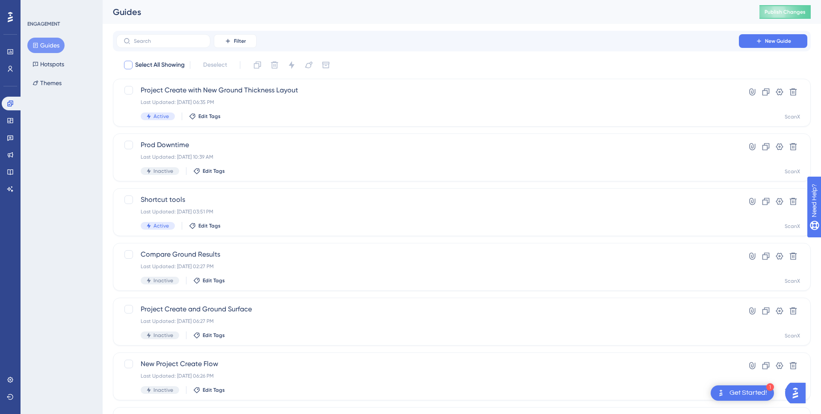
checkbox input "true"
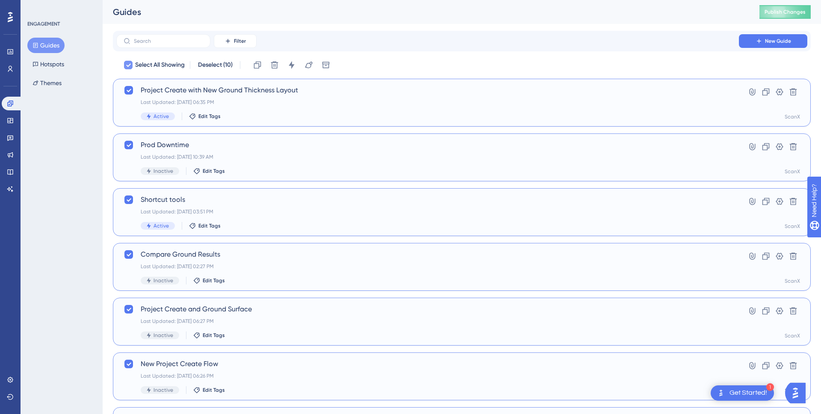
click at [127, 65] on icon at bounding box center [128, 65] width 5 height 7
checkbox input "false"
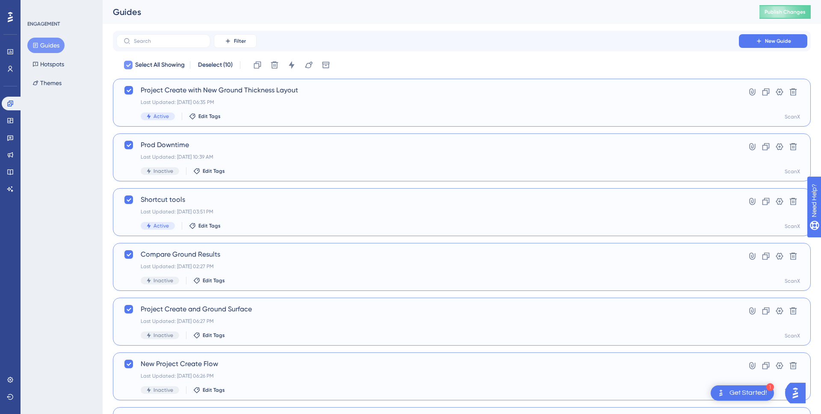
checkbox input "false"
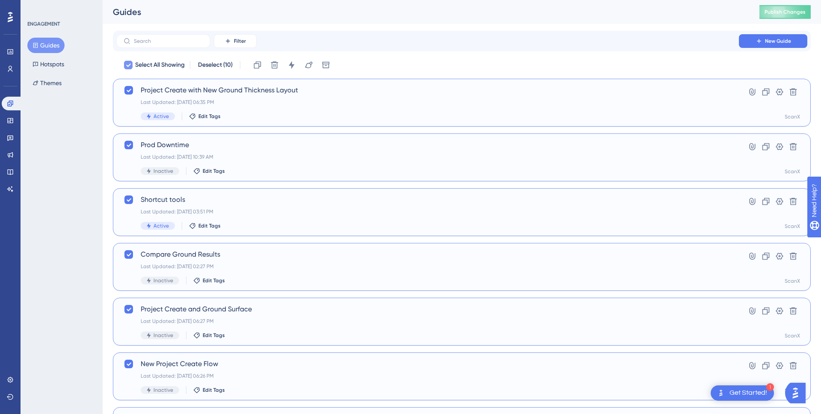
checkbox input "false"
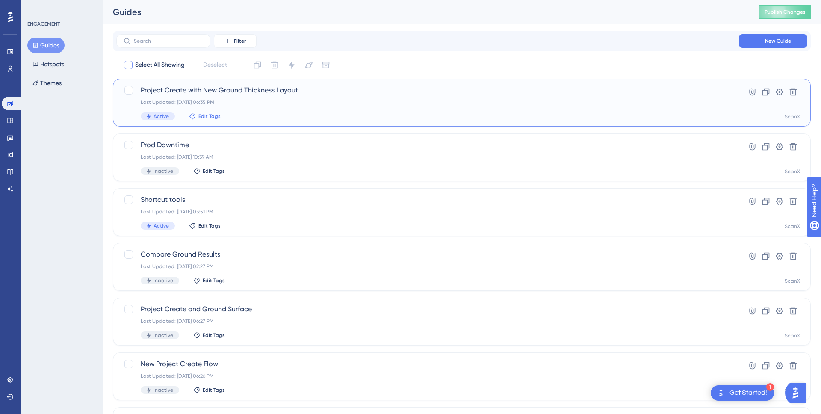
click at [199, 118] on span "Edit Tags" at bounding box center [210, 116] width 22 height 7
click at [198, 196] on div at bounding box center [199, 197] width 7 height 7
checkbox input "true"
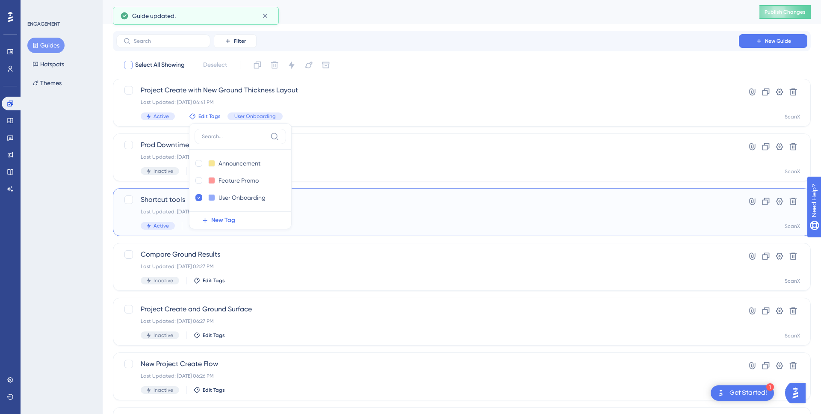
click at [188, 231] on div "Shortcut tools Last Updated: [DATE] 03:51 PM Active Edit Tags Hyperlink Clone S…" at bounding box center [462, 212] width 698 height 48
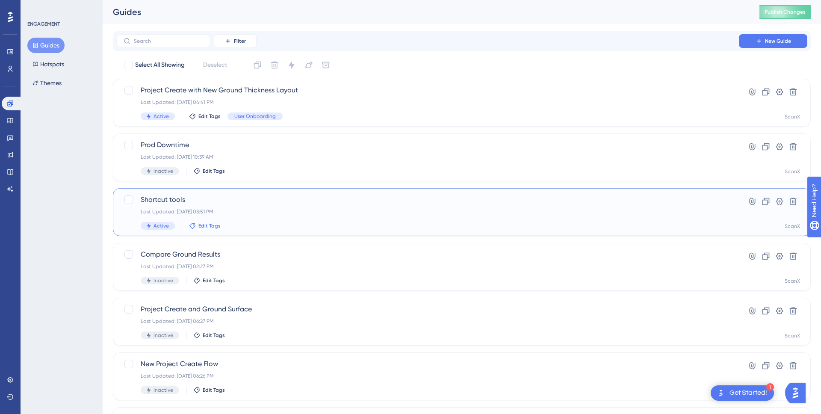
click at [210, 229] on span "Edit Tags" at bounding box center [210, 225] width 22 height 7
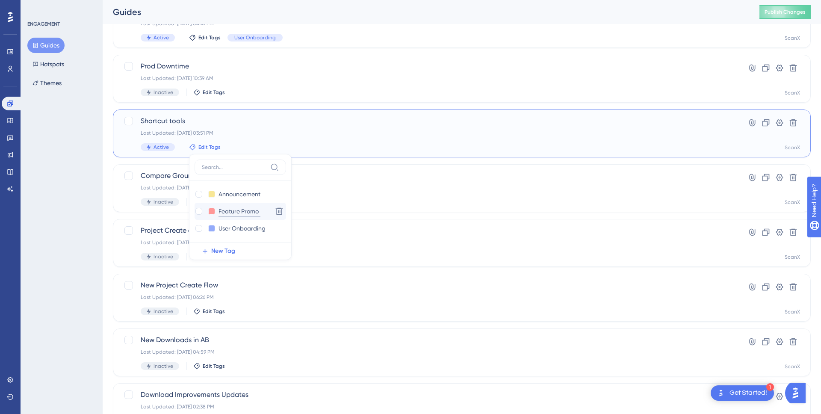
click at [237, 216] on input "Feature Promo" at bounding box center [240, 211] width 42 height 11
click at [198, 208] on div at bounding box center [199, 211] width 7 height 7
checkbox input "true"
click at [206, 91] on span "Edit Tags" at bounding box center [214, 92] width 22 height 7
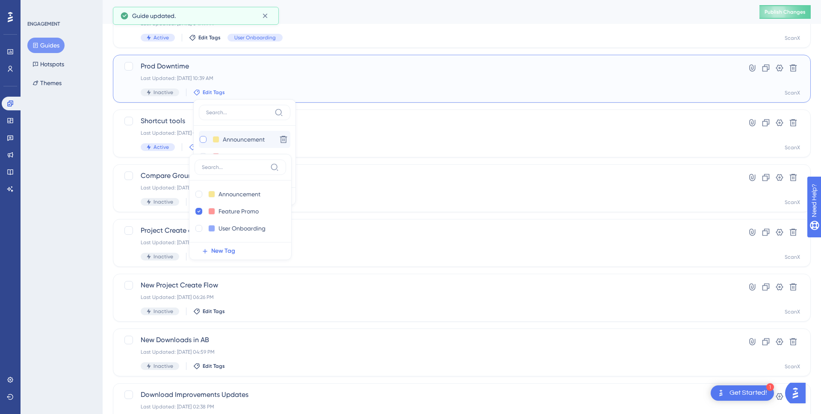
click at [201, 140] on div at bounding box center [203, 139] width 7 height 7
checkbox input "true"
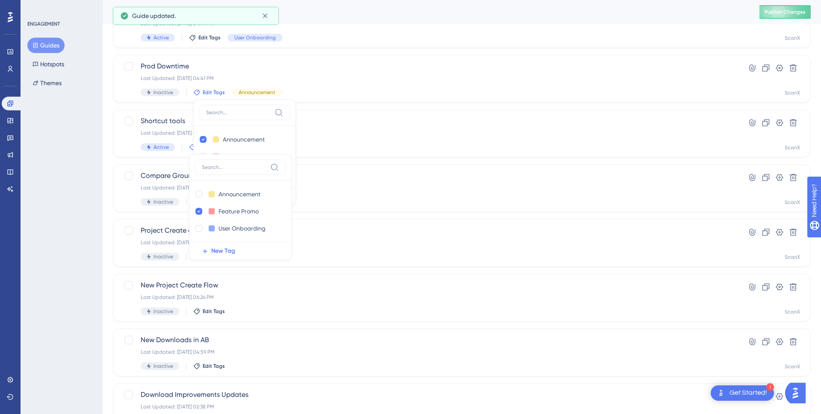
click at [110, 104] on div "Performance Users Engagement Widgets Feedback Product Updates Knowledge Base AI…" at bounding box center [462, 262] width 719 height 620
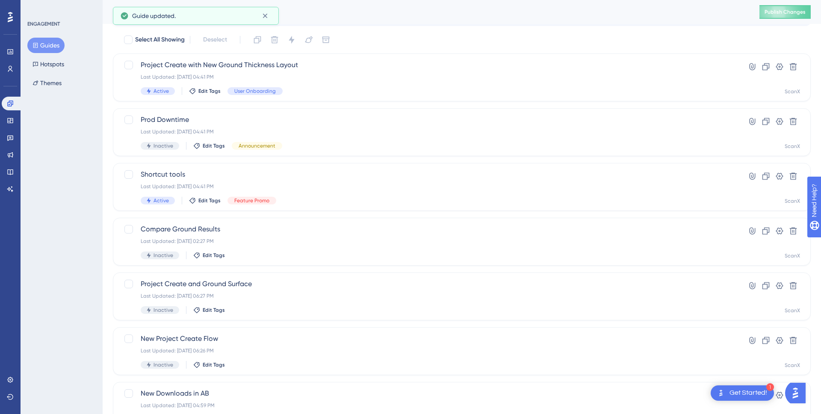
scroll to position [0, 0]
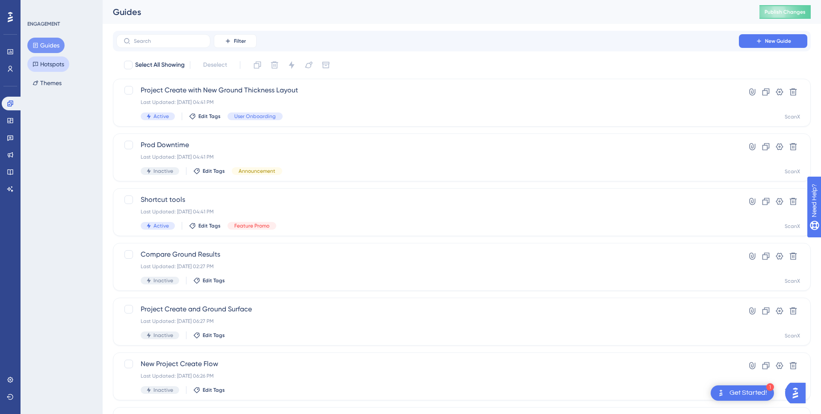
click at [47, 70] on button "Hotspots" at bounding box center [48, 63] width 42 height 15
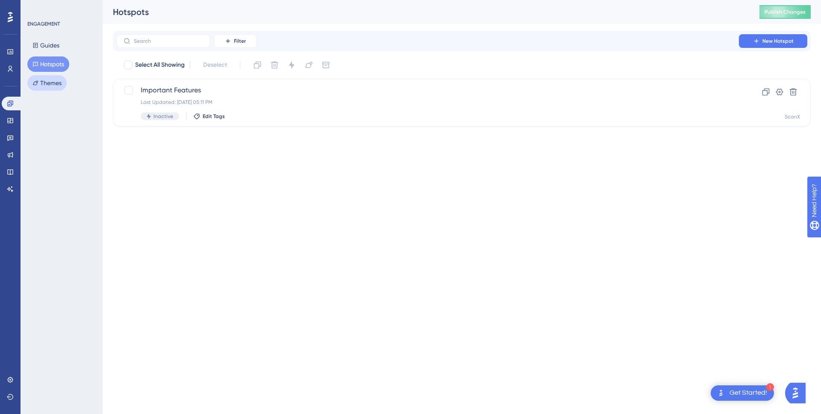
click at [48, 88] on button "Themes" at bounding box center [46, 82] width 39 height 15
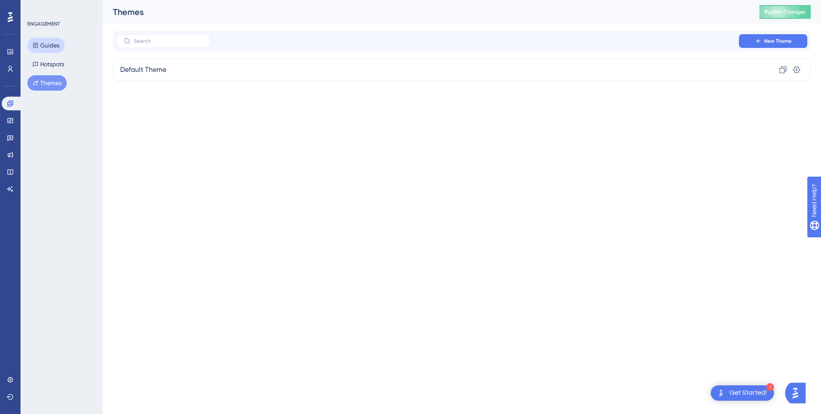
click at [57, 46] on button "Guides" at bounding box center [45, 45] width 37 height 15
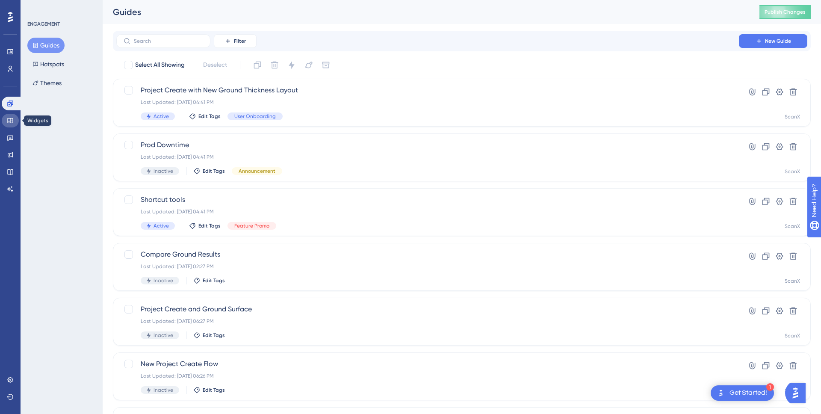
click at [7, 122] on icon at bounding box center [10, 120] width 7 height 7
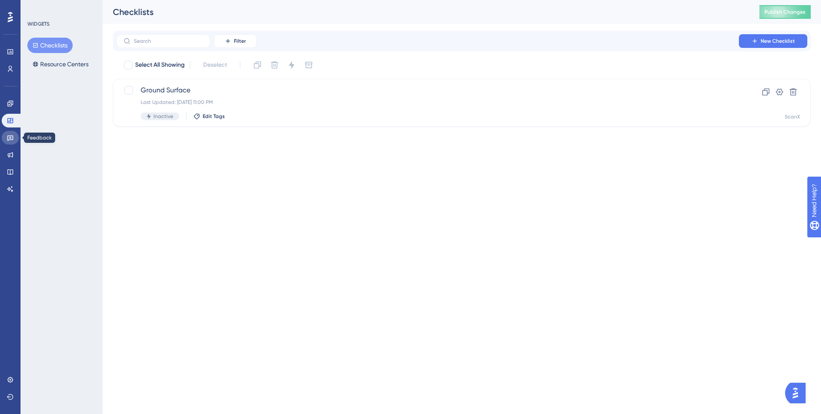
click at [7, 139] on icon at bounding box center [10, 137] width 7 height 7
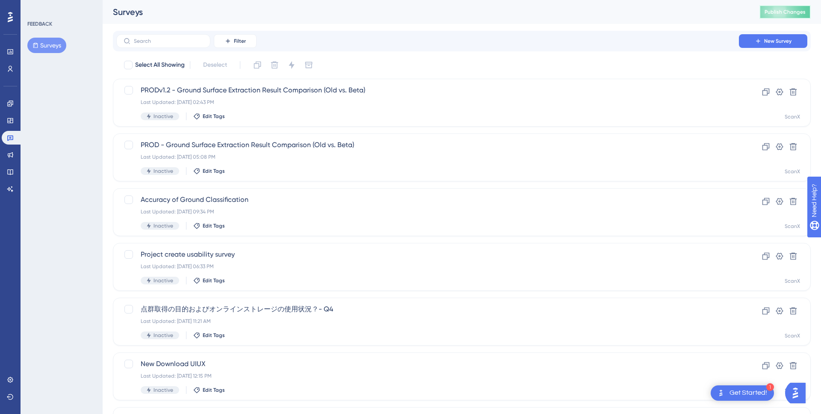
click at [790, 18] on button "Publish Changes" at bounding box center [785, 12] width 51 height 14
click at [11, 152] on icon at bounding box center [10, 154] width 7 height 7
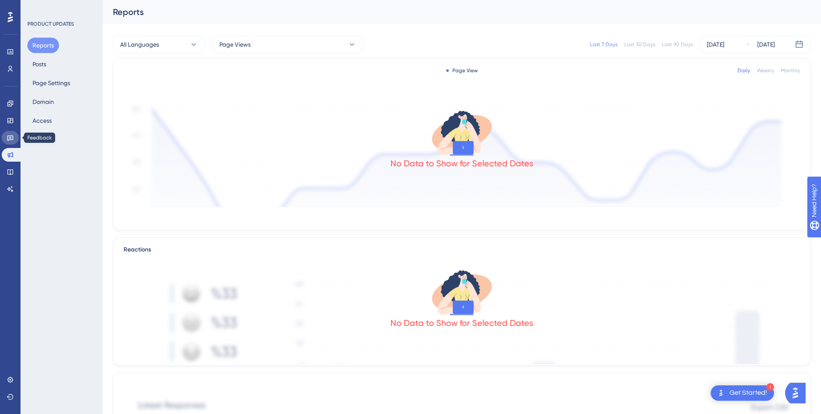
click at [13, 136] on icon at bounding box center [10, 137] width 7 height 7
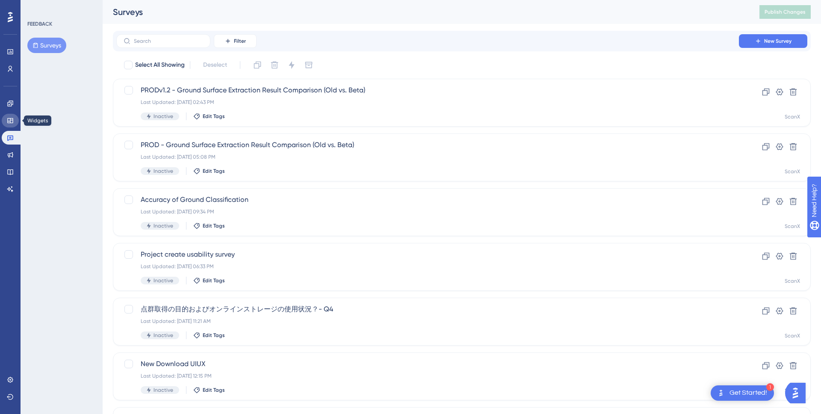
click at [12, 127] on link at bounding box center [10, 121] width 17 height 14
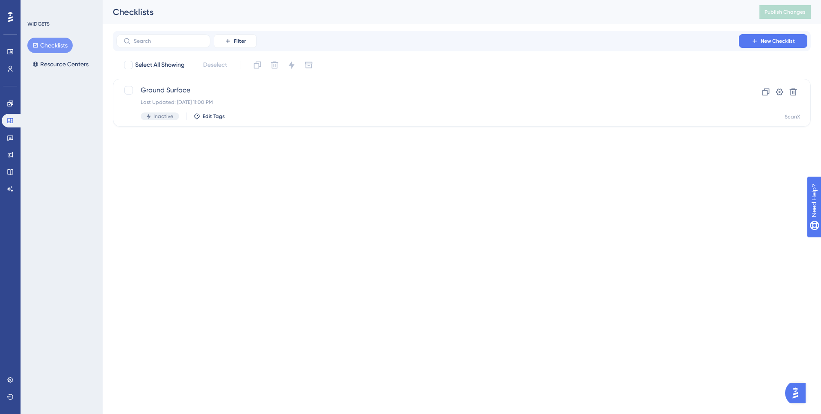
click at [14, 112] on div "Engagement Widgets Feedback Product Updates Knowledge Base AI Assistant" at bounding box center [10, 146] width 17 height 99
click at [13, 107] on link at bounding box center [10, 104] width 17 height 14
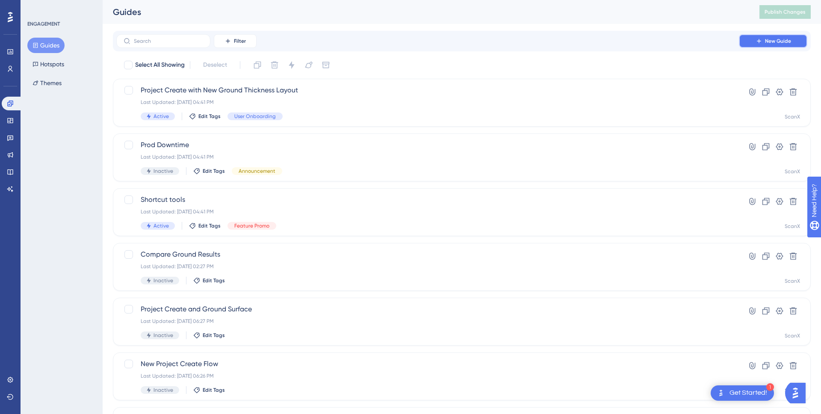
click at [752, 40] on button "New Guide" at bounding box center [773, 41] width 68 height 14
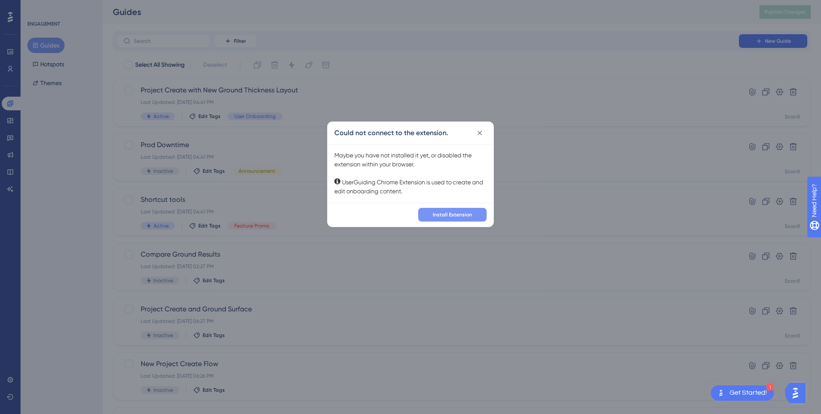
click at [435, 211] on span "Install Extension" at bounding box center [452, 214] width 39 height 7
click at [445, 217] on span "Install Extension" at bounding box center [452, 214] width 39 height 7
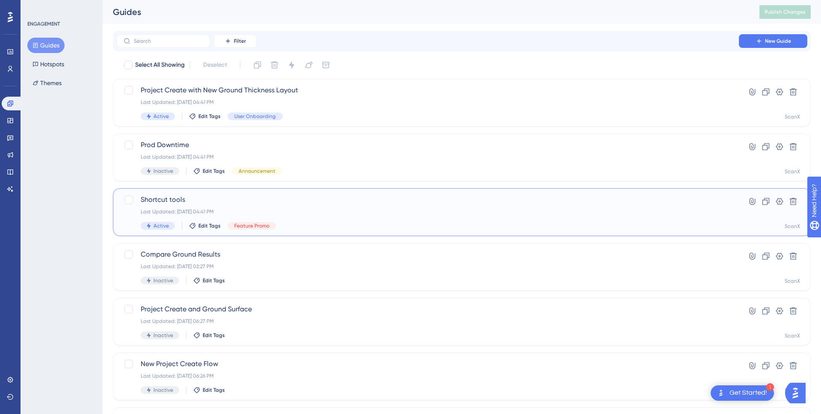
click at [423, 228] on div "Active Edit Tags Feature Promo" at bounding box center [428, 226] width 574 height 8
